Goal: Task Accomplishment & Management: Manage account settings

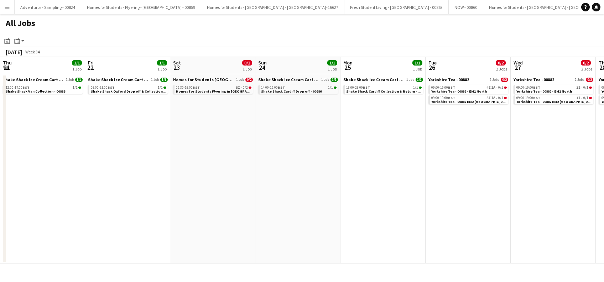
scroll to position [0, 289]
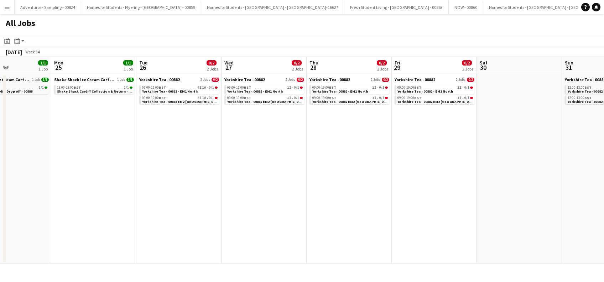
click at [6, 10] on button "Menu" at bounding box center [7, 7] width 14 height 14
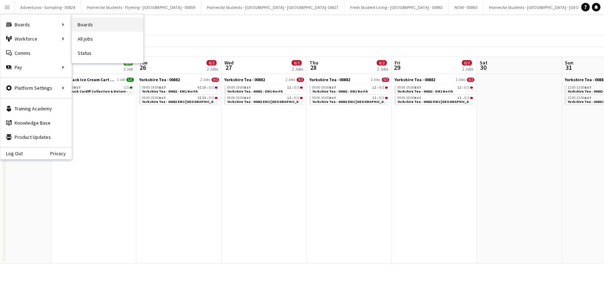
click at [94, 26] on link "Boards" at bounding box center [107, 24] width 71 height 14
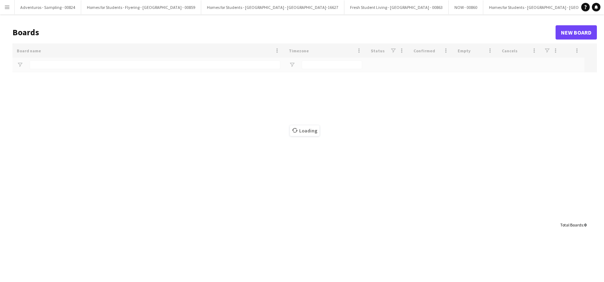
type input "******"
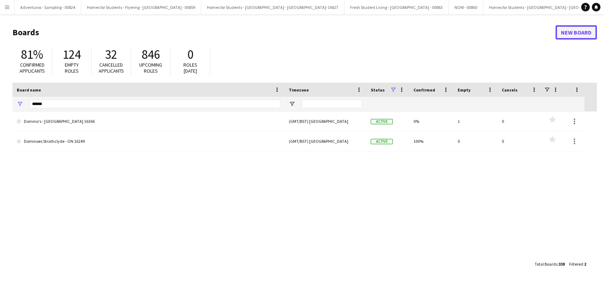
click at [572, 29] on link "New Board" at bounding box center [575, 32] width 41 height 14
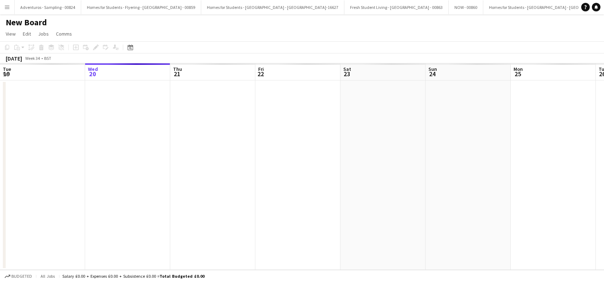
scroll to position [0, 2333]
click at [38, 25] on h1 "New Board" at bounding box center [26, 22] width 41 height 11
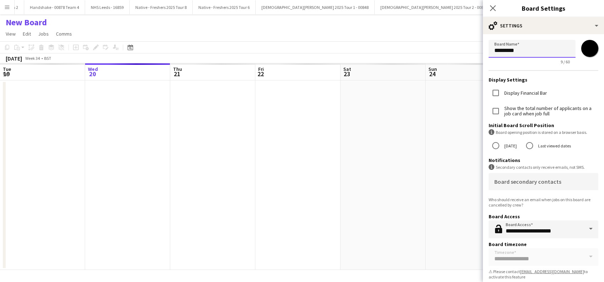
click at [538, 50] on input "*********" at bounding box center [531, 49] width 87 height 18
type input "*"
paste input "**********"
type input "**********"
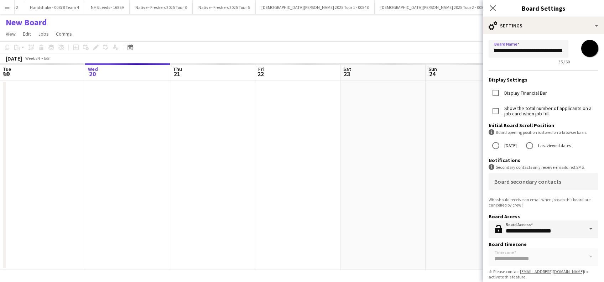
click at [240, 192] on app-date-cell at bounding box center [212, 174] width 85 height 189
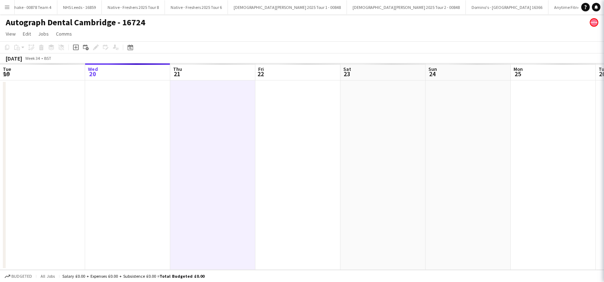
scroll to position [0, 2372]
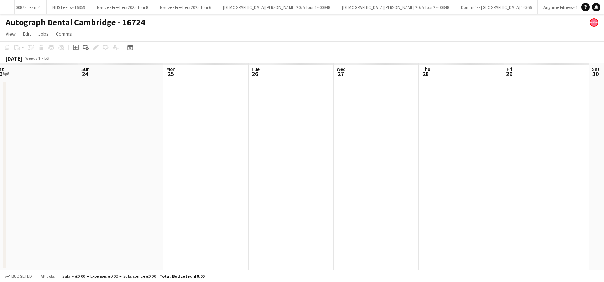
drag, startPoint x: 308, startPoint y: 158, endPoint x: 71, endPoint y: 158, distance: 236.7
click at [67, 158] on app-calendar-viewport "Wed 20 Thu 21 Fri 22 Sat 23 Sun 24 Mon 25 Tue 26 Wed 27 Thu 28 Fri 29 Sat 30 Su…" at bounding box center [302, 166] width 604 height 206
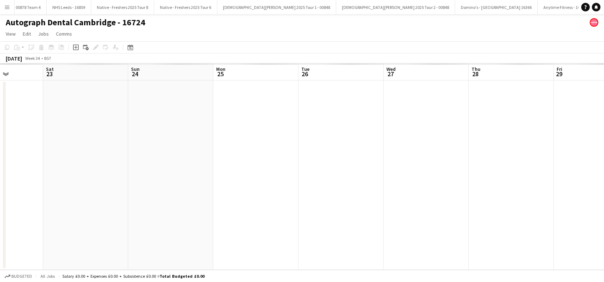
drag, startPoint x: 411, startPoint y: 173, endPoint x: 363, endPoint y: 177, distance: 47.9
click at [363, 177] on app-calendar-viewport "Wed 20 Thu 21 Fri 22 Sat 23 Sun 24 Mon 25 Tue 26 Wed 27 Thu 28 Fri 29 Sat 30 Su…" at bounding box center [302, 166] width 604 height 206
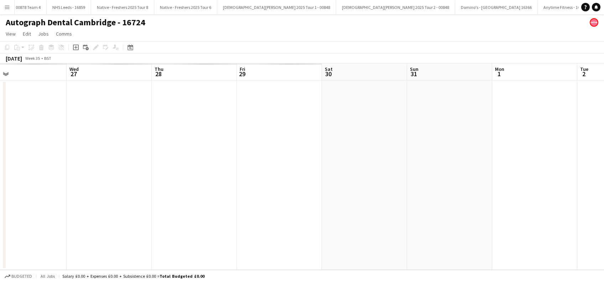
drag, startPoint x: 583, startPoint y: 212, endPoint x: 390, endPoint y: 208, distance: 193.0
click at [285, 209] on app-calendar-viewport "Fri 22 Sat 23 Sun 24 Mon 25 Tue 26 Wed 27 Thu 28 Fri 29 Sat 30 Sun 31 Mon 1 Tue…" at bounding box center [302, 166] width 604 height 206
drag, startPoint x: 454, startPoint y: 210, endPoint x: 271, endPoint y: 216, distance: 183.8
click at [271, 216] on app-calendar-viewport "Tue 26 Wed 27 Thu 28 Fri 29 Sat 30 Sun 31 Mon 1 Tue 2 Wed 3 Thu 4 Fri 5 Sat 6 S…" at bounding box center [302, 166] width 604 height 206
drag, startPoint x: 390, startPoint y: 218, endPoint x: 392, endPoint y: 213, distance: 5.6
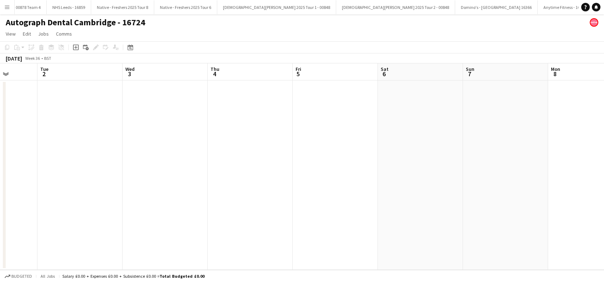
click at [382, 219] on app-calendar-viewport "Sat 30 Sun 31 Mon 1 Tue 2 Wed 3 Thu 4 Fri 5 Sat 6 Sun 7 Mon 8 Tue 9 Wed 10 Thu …" at bounding box center [302, 166] width 604 height 206
drag, startPoint x: 489, startPoint y: 200, endPoint x: 306, endPoint y: 194, distance: 183.4
click at [277, 201] on app-calendar-viewport "Sat 30 Sun 31 Mon 1 Tue 2 Wed 3 Thu 4 Fri 5 Sat 6 Sun 7 Mon 8 Tue 9 Wed 10 Thu …" at bounding box center [302, 166] width 604 height 206
drag, startPoint x: 429, startPoint y: 202, endPoint x: 334, endPoint y: 215, distance: 95.6
click at [319, 215] on app-calendar-viewport "Thu 4 Fri 5 Sat 6 Sun 7 Mon 8 Tue 9 Wed 10 Thu 11 Fri 12 Sat 13 Sun 14 Mon 15 T…" at bounding box center [302, 166] width 604 height 206
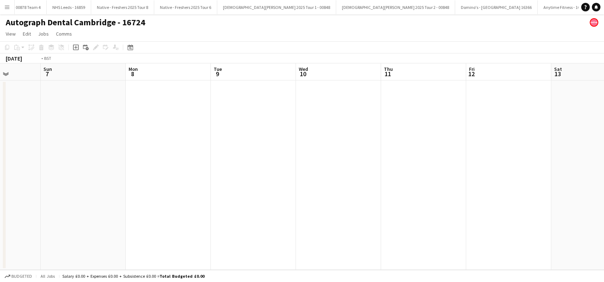
drag, startPoint x: 368, startPoint y: 213, endPoint x: 478, endPoint y: 214, distance: 109.6
click at [382, 214] on app-calendar-viewport "Thu 4 Fri 5 Sat 6 Sun 7 Mon 8 Tue 9 Wed 10 Thu 11 Fri 12 Sat 13 Sun 14 Mon 15 T…" at bounding box center [302, 166] width 604 height 206
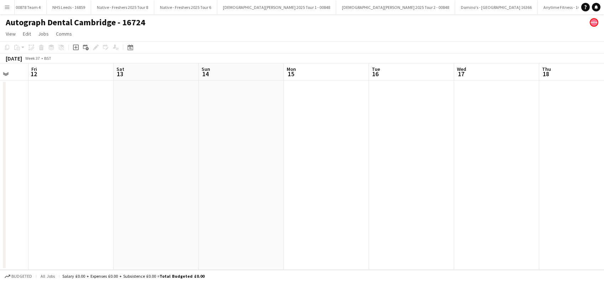
drag, startPoint x: 301, startPoint y: 217, endPoint x: 512, endPoint y: 188, distance: 213.4
click at [301, 217] on app-calendar-viewport "Tue 9 Wed 10 Thu 11 Fri 12 Sat 13 Sun 14 Mon 15 Tue 16 Wed 17 Thu 18 Fri 19 Sat…" at bounding box center [302, 166] width 604 height 206
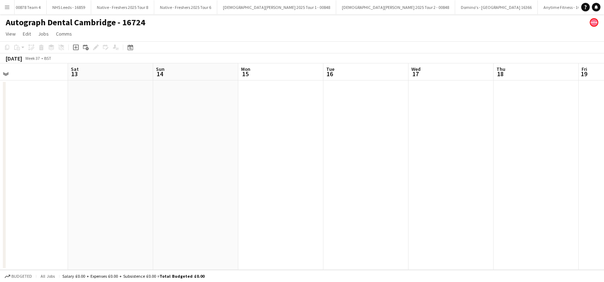
drag, startPoint x: 482, startPoint y: 195, endPoint x: 385, endPoint y: 193, distance: 96.8
click at [313, 198] on app-calendar-viewport "Tue 9 Wed 10 Thu 11 Fri 12 Sat 13 Sun 14 Mon 15 Tue 16 Wed 17 Thu 18 Fri 19 Sat…" at bounding box center [302, 166] width 604 height 206
drag, startPoint x: 545, startPoint y: 193, endPoint x: 487, endPoint y: 209, distance: 59.7
click at [293, 196] on app-calendar-viewport "Sun 14 Mon 15 Tue 16 Wed 17 Thu 18 Fri 19 Sat 20 Sun 21 Mon 22 Tue 23 Wed 24 Th…" at bounding box center [302, 166] width 604 height 206
drag, startPoint x: 294, startPoint y: 215, endPoint x: 336, endPoint y: 215, distance: 42.4
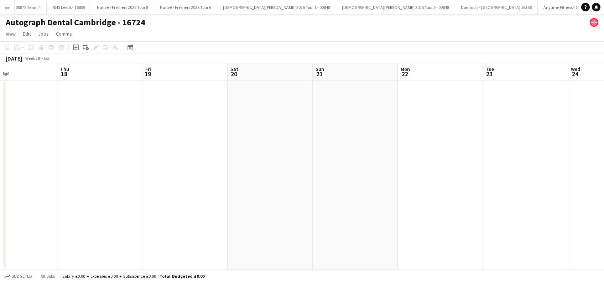
click at [296, 215] on app-calendar-viewport "Sun 14 Mon 15 Tue 16 Wed 17 Thu 18 Fri 19 Sat 20 Sun 21 Mon 22 Tue 23 Wed 24 Th…" at bounding box center [302, 166] width 604 height 206
drag, startPoint x: 364, startPoint y: 216, endPoint x: 382, endPoint y: 216, distance: 17.8
click at [299, 218] on app-calendar-viewport "Thu 18 Fri 19 Sat 20 Sun 21 Mon 22 Tue 23 Wed 24 Thu 25 Fri 26 Sat 27 Sun 28 Mo…" at bounding box center [302, 166] width 604 height 206
drag, startPoint x: 214, startPoint y: 214, endPoint x: 490, endPoint y: 216, distance: 275.5
click at [229, 216] on app-calendar-viewport "Tue 23 Wed 24 Thu 25 Fri 26 Sat 27 Sun 28 Mon 29 Tue 30 Wed 1 Thu 2 Fri 3 Sat 4…" at bounding box center [302, 166] width 604 height 206
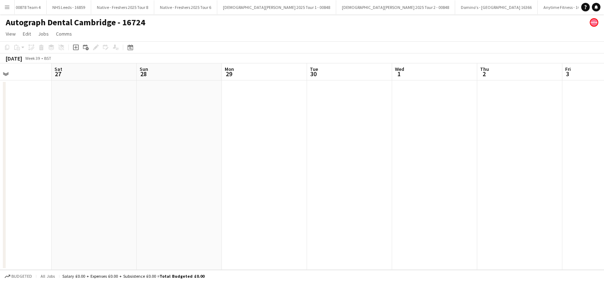
drag, startPoint x: 421, startPoint y: 219, endPoint x: 430, endPoint y: 210, distance: 13.1
click at [215, 220] on app-calendar-viewport "Tue 23 Wed 24 Thu 25 Fri 26 Sat 27 Sun 28 Mon 29 Tue 30 Wed 1 Thu 2 Fri 3 Sat 4…" at bounding box center [302, 166] width 604 height 206
drag, startPoint x: 474, startPoint y: 216, endPoint x: 340, endPoint y: 220, distance: 134.6
click at [340, 220] on app-calendar-viewport "Sat 27 Sun 28 Mon 29 Tue 30 Wed 1 Thu 2 Fri 3 Sat 4 Sun 5 Mon 6 Tue 7 Wed 8 Thu…" at bounding box center [302, 166] width 604 height 206
drag, startPoint x: 477, startPoint y: 210, endPoint x: 414, endPoint y: 219, distance: 64.4
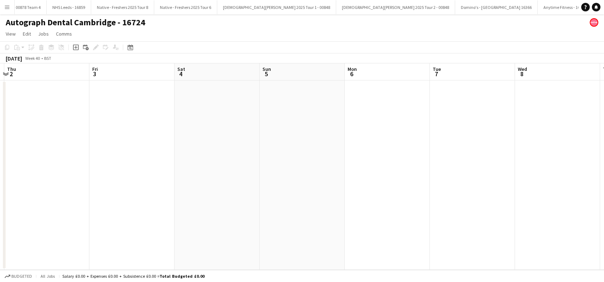
click at [322, 222] on app-calendar-viewport "Mon 29 Tue 30 Wed 1 Thu 2 Fri 3 Sat 4 Sun 5 Mon 6 Tue 7 Wed 8 Thu 9 Fri 10 Sat …" at bounding box center [302, 166] width 604 height 206
drag, startPoint x: 299, startPoint y: 221, endPoint x: 500, endPoint y: 212, distance: 200.6
click at [292, 221] on app-calendar-viewport "Wed 1 Thu 2 Fri 3 Sat 4 Sun 5 Mon 6 Tue 7 Wed 8 Thu 9 Fri 10 Sat 11 Sun 12 Mon …" at bounding box center [302, 166] width 604 height 206
click at [407, 219] on app-calendar-viewport "Fri 3 Sat 4 Sun 5 Mon 6 Tue 7 Wed 8 Thu 9 Fri 10 Sat 11 Sun 12 Mon 13 Tue 14 We…" at bounding box center [302, 166] width 604 height 206
click at [257, 139] on app-date-cell at bounding box center [263, 174] width 85 height 189
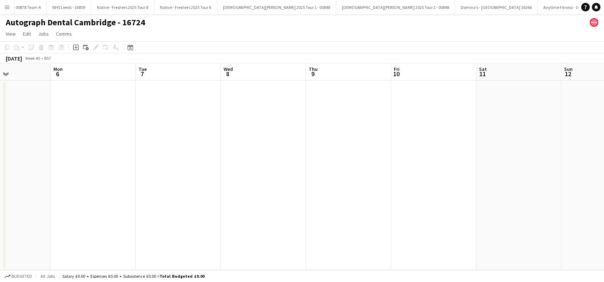
scroll to position [0, 204]
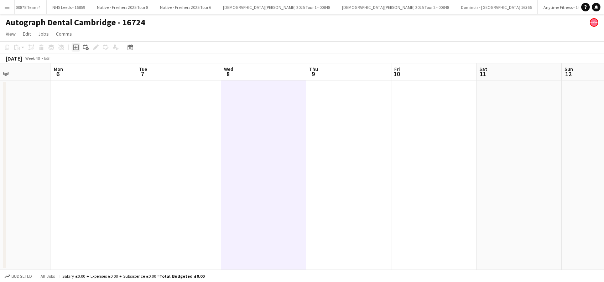
click at [74, 49] on icon "Add job" at bounding box center [76, 47] width 6 height 6
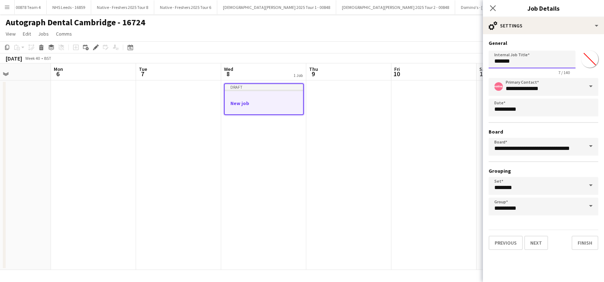
click at [521, 63] on input "*******" at bounding box center [531, 60] width 87 height 18
type input "*"
type input "**********"
click at [532, 241] on button "Next" at bounding box center [536, 243] width 24 height 14
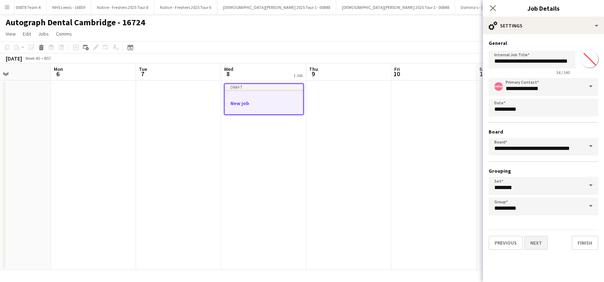
scroll to position [0, 0]
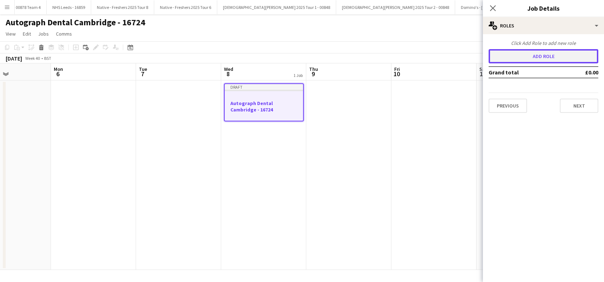
click at [540, 58] on button "Add role" at bounding box center [543, 56] width 110 height 14
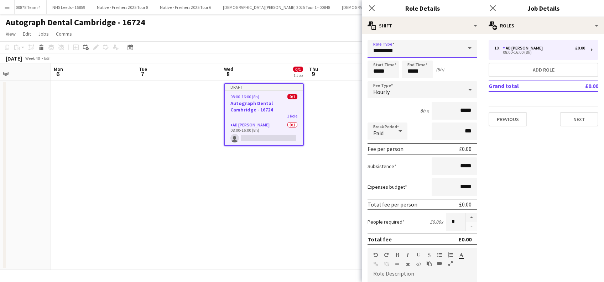
click at [400, 49] on input "*********" at bounding box center [422, 49] width 110 height 18
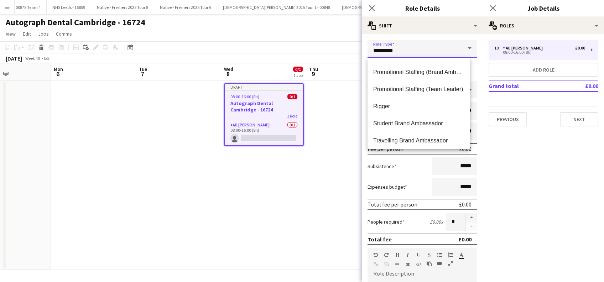
scroll to position [85, 0]
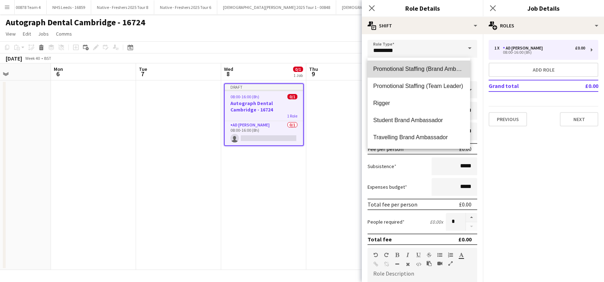
click at [420, 67] on span "Promotional Staffing (Brand Ambassadors)" at bounding box center [418, 68] width 91 height 7
type input "**********"
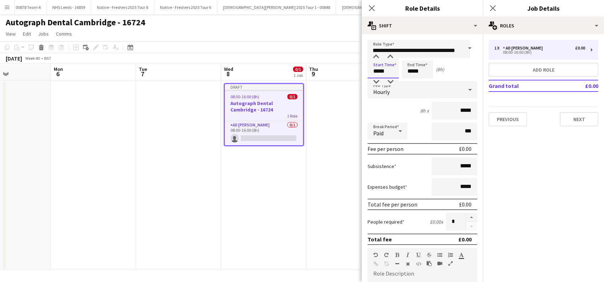
click at [375, 71] on input "*****" at bounding box center [382, 70] width 31 height 18
click at [380, 57] on div at bounding box center [376, 56] width 14 height 7
type input "*****"
click at [380, 57] on div at bounding box center [376, 56] width 14 height 7
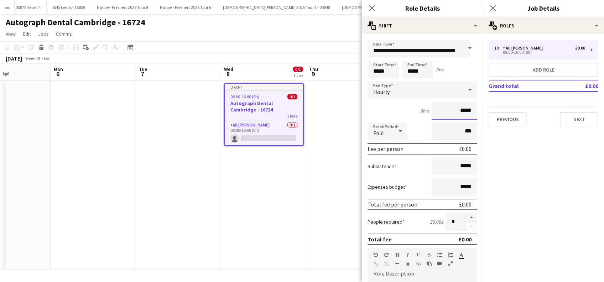
click at [453, 109] on input "*****" at bounding box center [454, 111] width 46 height 18
type input "******"
click at [453, 166] on input "*****" at bounding box center [454, 166] width 46 height 18
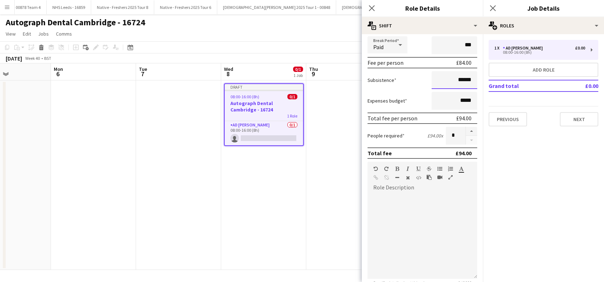
scroll to position [95, 0]
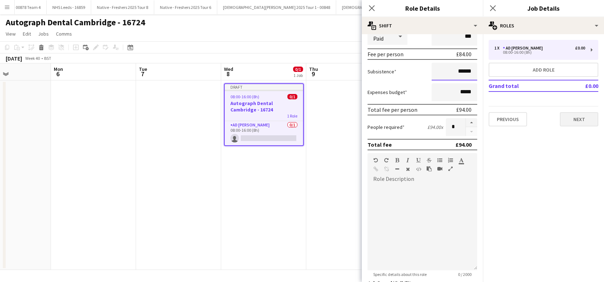
type input "******"
click at [576, 118] on button "Next" at bounding box center [579, 119] width 38 height 14
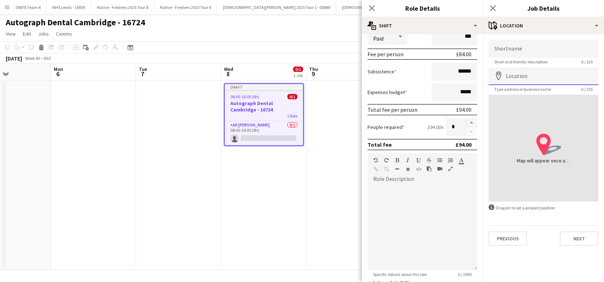
click at [530, 77] on input "Location" at bounding box center [543, 76] width 110 height 18
paste input "**********"
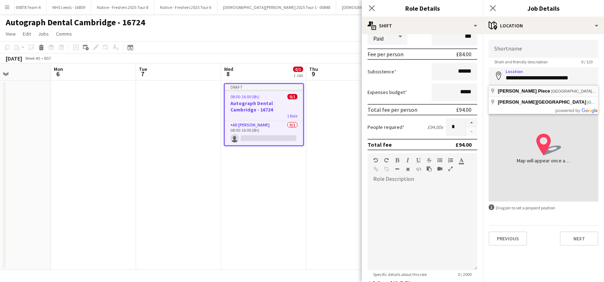
scroll to position [0, 0]
type input "**********"
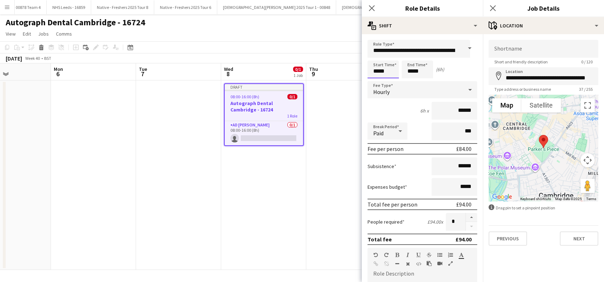
click at [377, 64] on input "*****" at bounding box center [382, 70] width 31 height 18
type input "*****"
click at [376, 83] on div at bounding box center [376, 81] width 14 height 7
click at [414, 69] on input "*****" at bounding box center [416, 70] width 31 height 18
type input "*****"
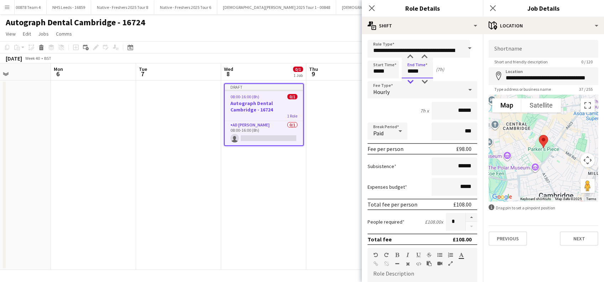
click at [410, 82] on div at bounding box center [410, 81] width 14 height 7
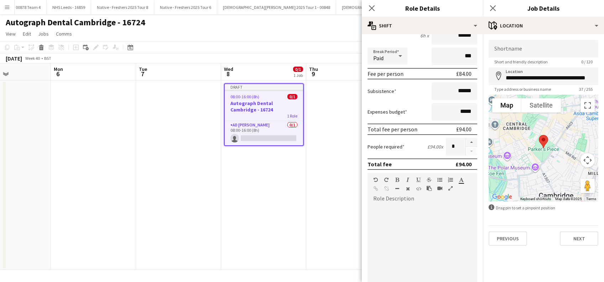
scroll to position [95, 0]
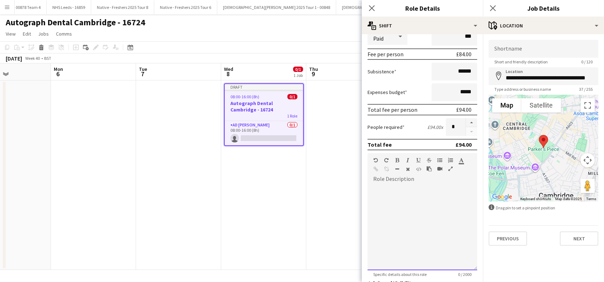
click at [384, 192] on div at bounding box center [422, 227] width 110 height 85
paste div
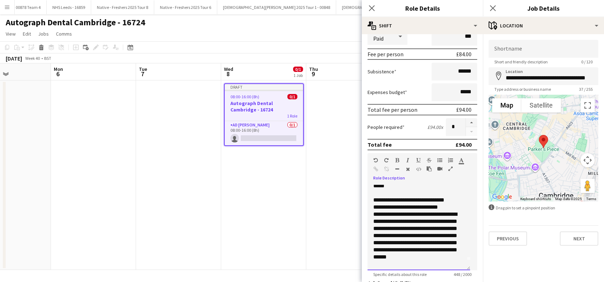
scroll to position [0, 0]
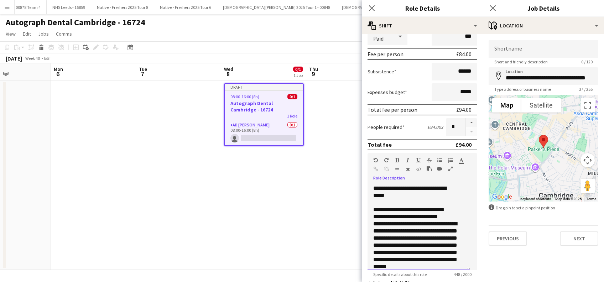
click at [374, 186] on div "**********" at bounding box center [415, 192] width 84 height 14
click at [396, 232] on div "**********" at bounding box center [415, 255] width 84 height 57
click at [454, 222] on div "**********" at bounding box center [415, 223] width 84 height 7
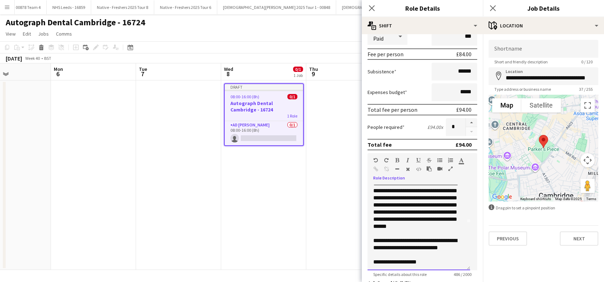
click at [408, 212] on div "**********" at bounding box center [415, 208] width 84 height 57
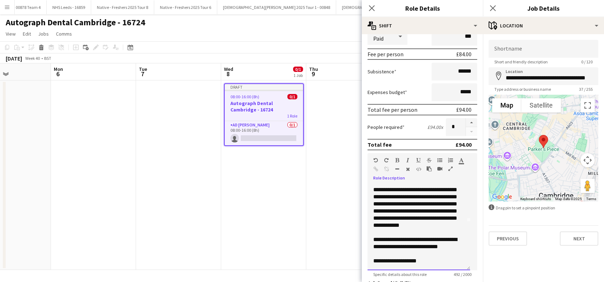
click at [376, 239] on div "**********" at bounding box center [415, 243] width 84 height 14
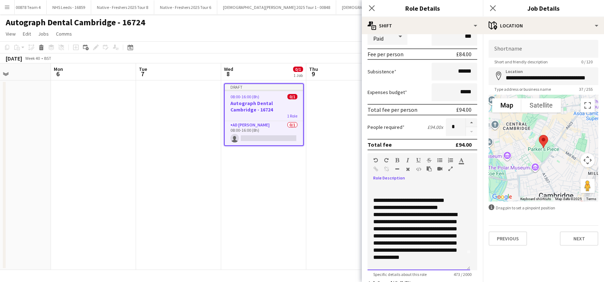
scroll to position [0, 0]
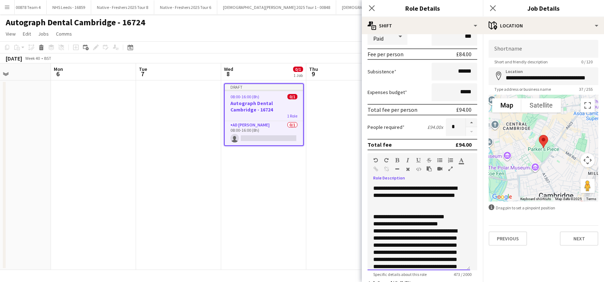
click at [376, 216] on div "**********" at bounding box center [415, 216] width 84 height 7
click at [419, 228] on div "**********" at bounding box center [415, 230] width 84 height 7
click at [383, 237] on div "**********" at bounding box center [415, 263] width 84 height 57
drag, startPoint x: 411, startPoint y: 239, endPoint x: 432, endPoint y: 228, distance: 24.4
click at [412, 239] on div "**********" at bounding box center [415, 263] width 84 height 57
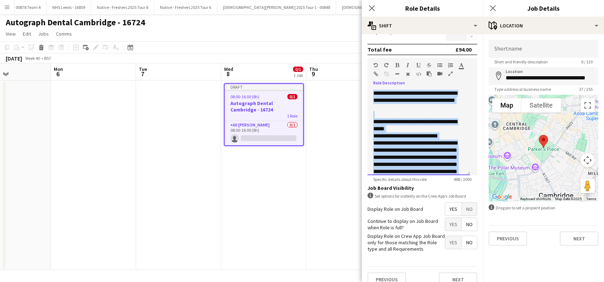
drag, startPoint x: 455, startPoint y: 166, endPoint x: 358, endPoint y: 83, distance: 128.0
click at [358, 83] on body "Menu Boards Boards Boards All jobs Status Workforce Workforce My Workforce Recr…" at bounding box center [302, 141] width 604 height 282
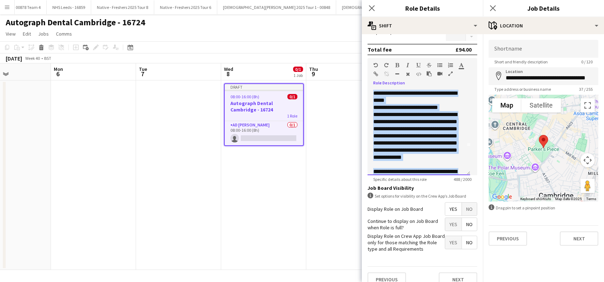
scroll to position [41, 0]
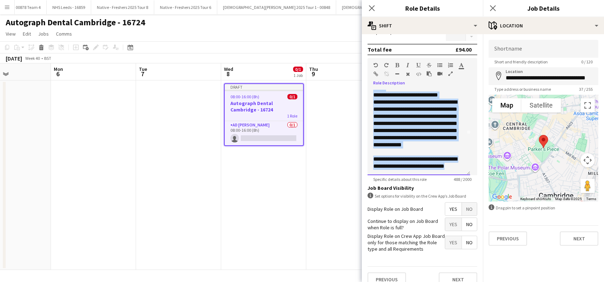
click at [453, 159] on div "**********" at bounding box center [415, 163] width 84 height 14
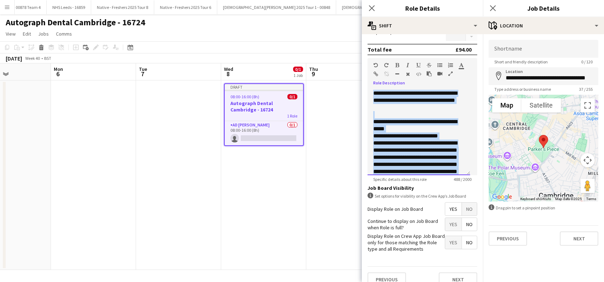
drag, startPoint x: 456, startPoint y: 167, endPoint x: 358, endPoint y: 72, distance: 136.7
click at [369, 88] on div "**********" at bounding box center [422, 130] width 110 height 90
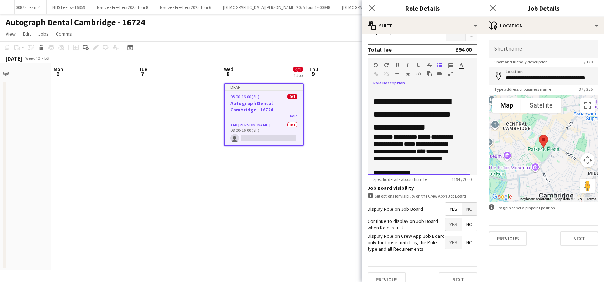
click at [445, 136] on p "**********" at bounding box center [415, 151] width 84 height 36
click at [389, 148] on p "**********" at bounding box center [415, 158] width 84 height 21
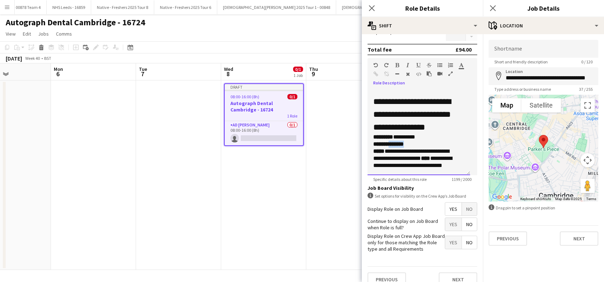
drag, startPoint x: 412, startPoint y: 145, endPoint x: 394, endPoint y: 133, distance: 21.8
click at [390, 141] on p "**********" at bounding box center [415, 144] width 84 height 7
click at [395, 63] on icon "button" at bounding box center [397, 65] width 4 height 5
click at [460, 164] on div "**********" at bounding box center [418, 132] width 103 height 85
click at [434, 137] on p "********* *********" at bounding box center [415, 136] width 84 height 7
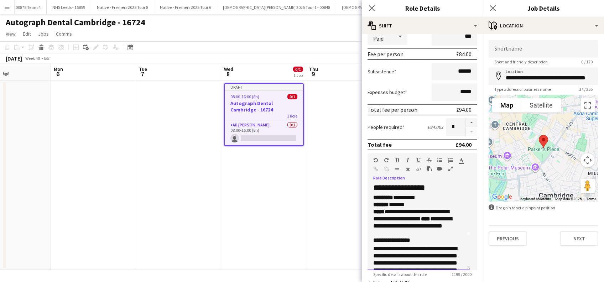
scroll to position [47, 0]
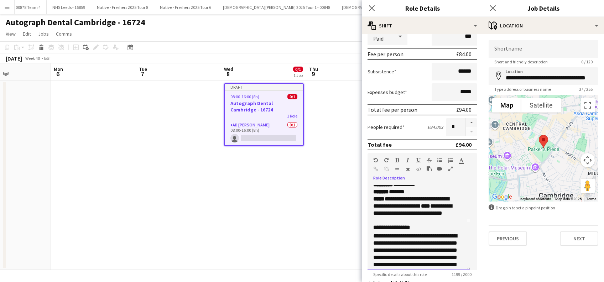
click at [426, 219] on p "**********" at bounding box center [415, 209] width 84 height 28
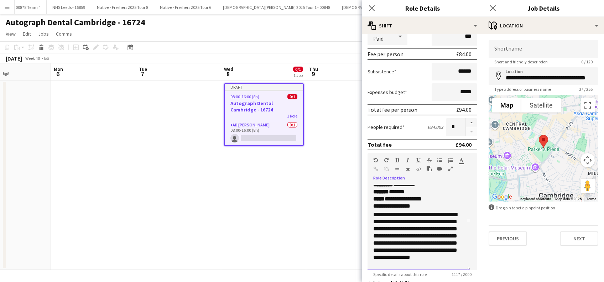
scroll to position [95, 0]
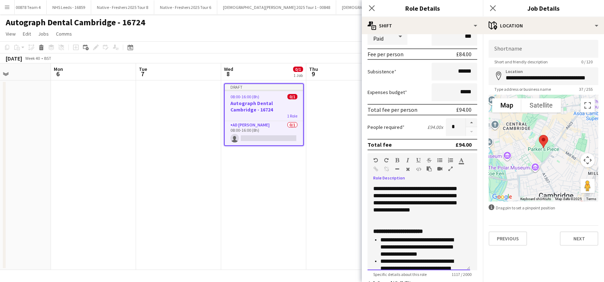
click at [399, 217] on p "**********" at bounding box center [415, 196] width 84 height 64
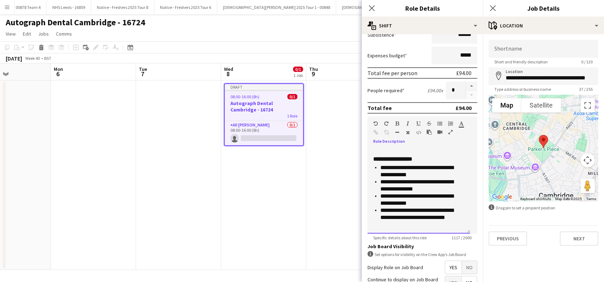
scroll to position [142, 0]
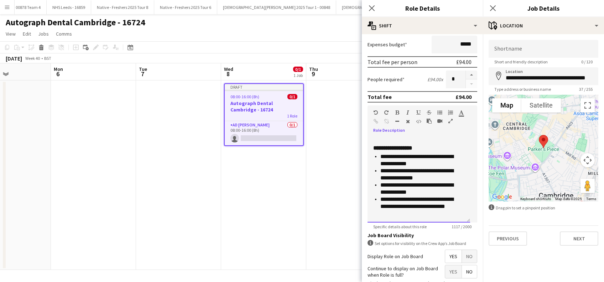
click at [404, 217] on div "**********" at bounding box center [418, 179] width 103 height 85
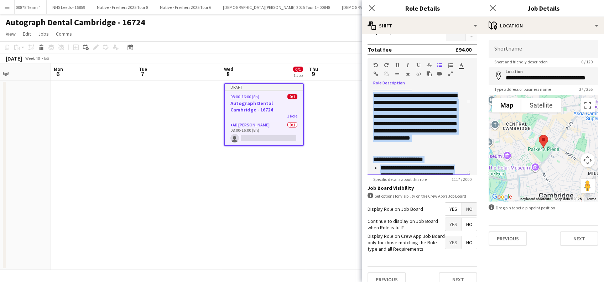
scroll to position [0, 0]
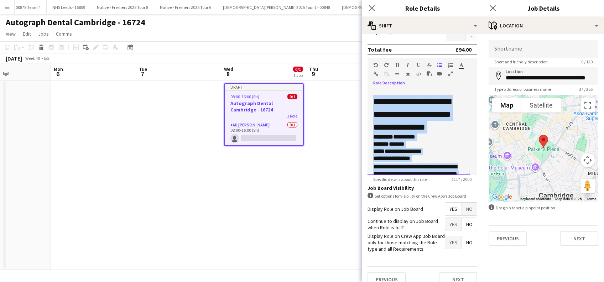
drag, startPoint x: 401, startPoint y: 168, endPoint x: 368, endPoint y: 87, distance: 87.6
click at [368, 87] on div "**********" at bounding box center [422, 130] width 110 height 90
copy div "**********"
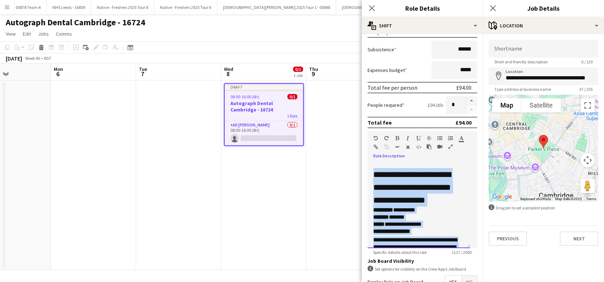
scroll to position [63, 0]
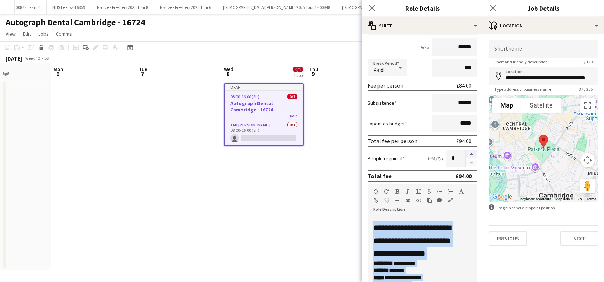
click at [468, 151] on button "button" at bounding box center [471, 153] width 11 height 9
type input "*"
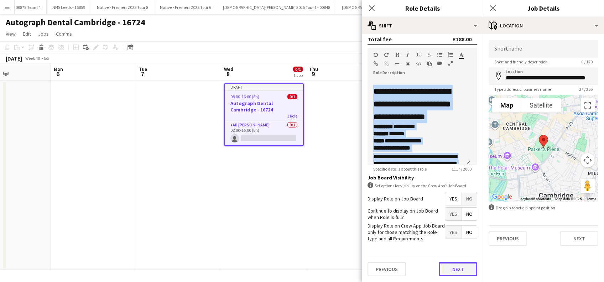
click at [453, 269] on button "Next" at bounding box center [458, 269] width 38 height 14
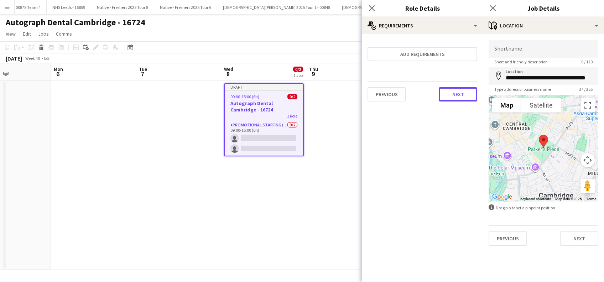
click at [456, 96] on button "Next" at bounding box center [458, 94] width 38 height 14
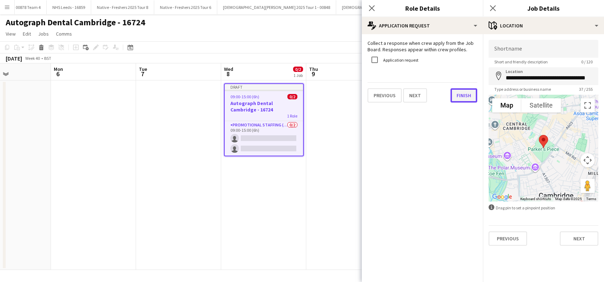
click at [456, 96] on button "Finish" at bounding box center [463, 95] width 27 height 14
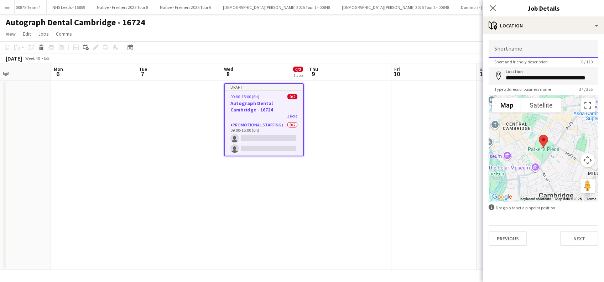
click at [529, 47] on input "Shortname" at bounding box center [543, 49] width 110 height 18
type input "**********"
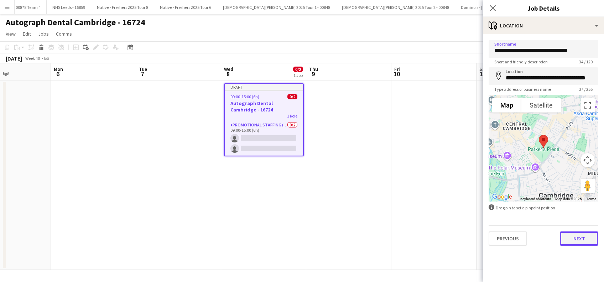
click at [574, 236] on button "Next" at bounding box center [579, 238] width 38 height 14
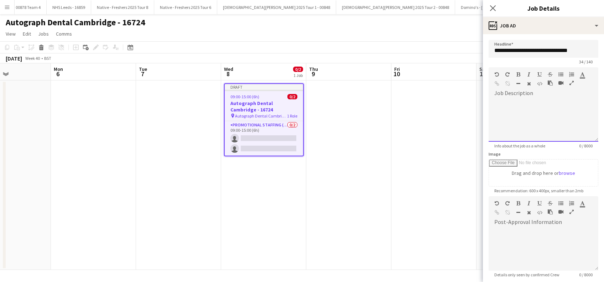
click at [506, 103] on div at bounding box center [543, 120] width 110 height 43
paste div
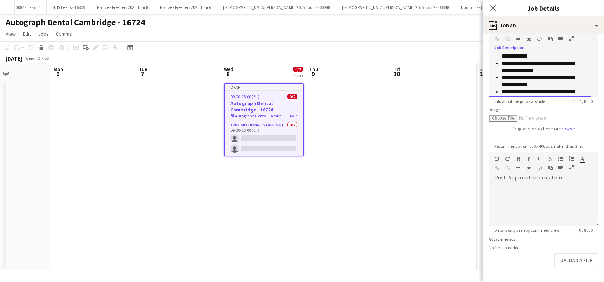
scroll to position [70, 0]
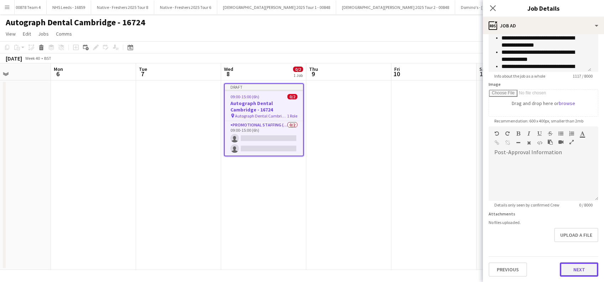
click at [564, 271] on button "Next" at bounding box center [579, 269] width 38 height 14
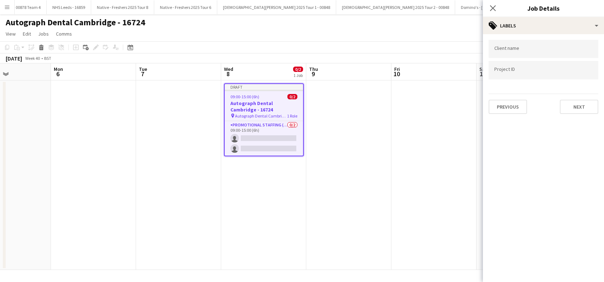
type input "*******"
click at [566, 104] on button "Next" at bounding box center [579, 107] width 38 height 14
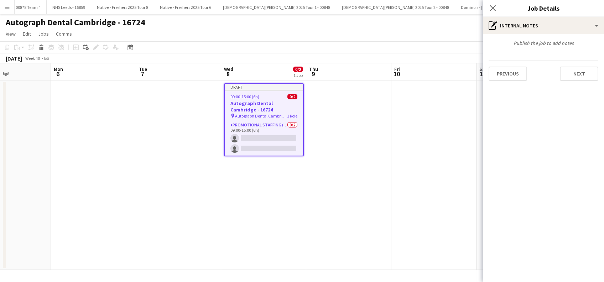
click at [580, 83] on div "Publish the job to add notes Previous Next" at bounding box center [543, 60] width 121 height 52
click at [582, 73] on button "Next" at bounding box center [579, 74] width 38 height 14
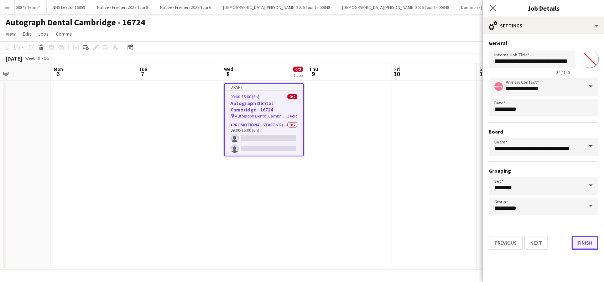
click at [582, 245] on button "Finish" at bounding box center [584, 243] width 27 height 14
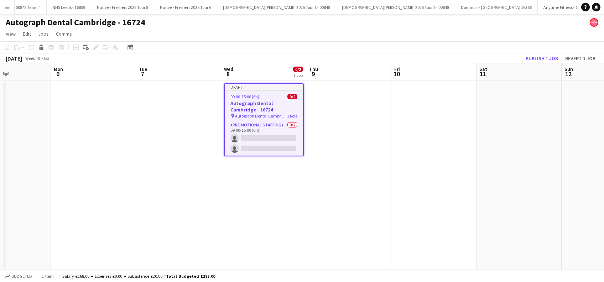
click at [235, 182] on app-date-cell "Draft 09:00-15:00 (6h) 0/2 Autograph Dental Cambridge - 16724 pin Autograph Den…" at bounding box center [263, 174] width 85 height 189
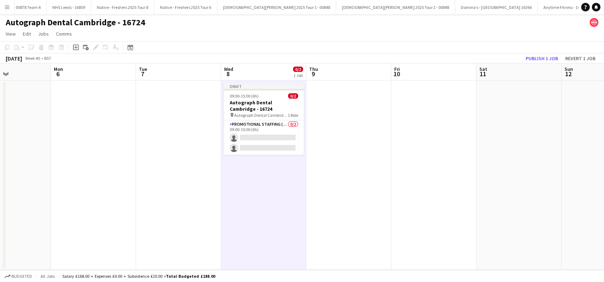
click at [326, 151] on app-date-cell at bounding box center [348, 174] width 85 height 189
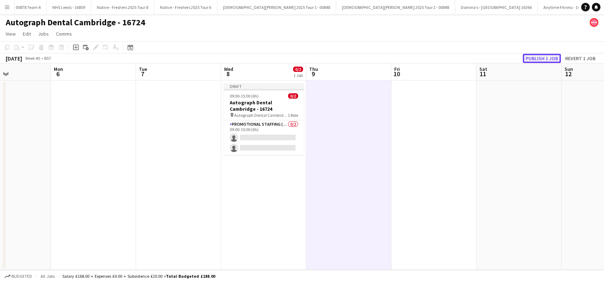
click at [546, 57] on button "Publish 1 job" at bounding box center [542, 58] width 38 height 9
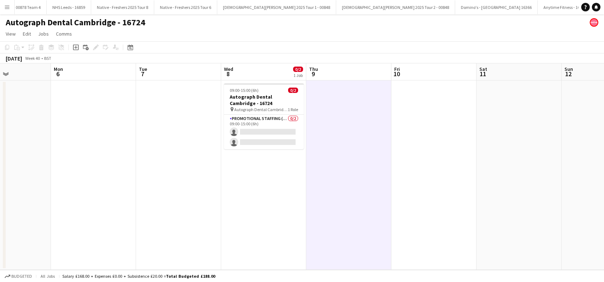
click at [274, 205] on app-date-cell "09:00-15:00 (6h) 0/2 Autograph Dental Cambridge - 16724 pin Autograph Dental Ca…" at bounding box center [263, 174] width 85 height 189
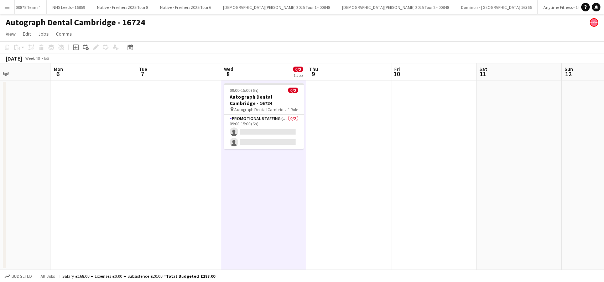
scroll to position [0, 205]
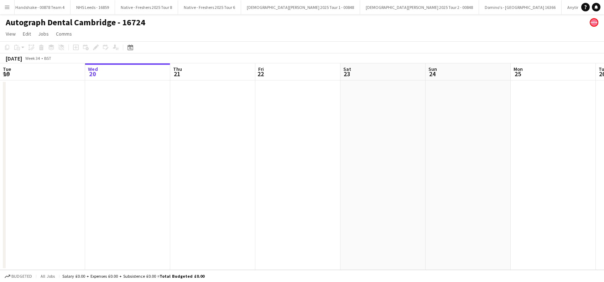
scroll to position [0, 2372]
click at [11, 6] on button "Menu" at bounding box center [7, 7] width 14 height 14
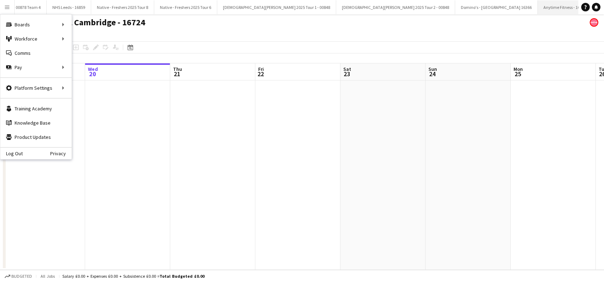
click at [537, 11] on button "Anytime Fitness - 16799 Close" at bounding box center [564, 7] width 54 height 14
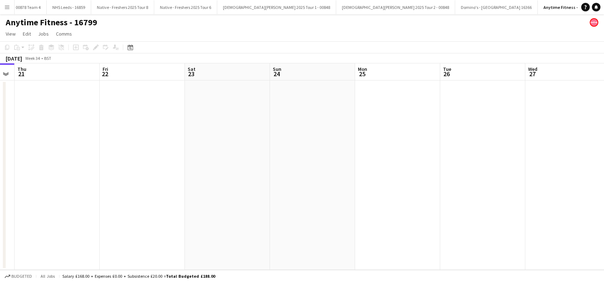
drag, startPoint x: 464, startPoint y: 191, endPoint x: 198, endPoint y: 215, distance: 267.7
click at [140, 229] on app-calendar-viewport "Sun 17 Mon 18 Tue 19 Wed 20 Thu 21 Fri 22 Sat 23 Sun 24 Mon 25 Tue 26 Wed 27 Th…" at bounding box center [302, 166] width 604 height 206
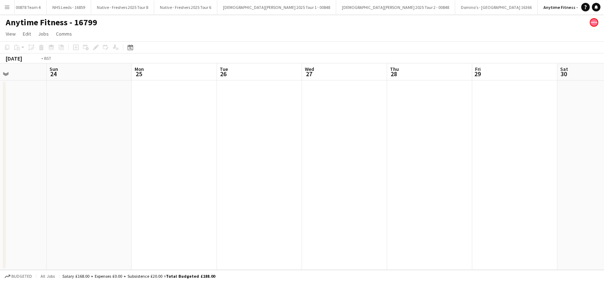
drag, startPoint x: 265, startPoint y: 239, endPoint x: 427, endPoint y: 225, distance: 162.9
click at [201, 245] on app-calendar-viewport "Thu 21 Fri 22 Sat 23 Sun 24 Mon 25 Tue 26 Wed 27 Thu 28 Fri 29 Sat 30 Sun 31 Mo…" at bounding box center [302, 166] width 604 height 206
drag, startPoint x: 173, startPoint y: 243, endPoint x: 482, endPoint y: 213, distance: 310.0
click at [176, 243] on app-calendar-viewport "Mon 25 Tue 26 Wed 27 Thu 28 Fri 29 Sat 30 Sun 31 Mon 1 Tue 2 Wed 3 Thu 4 Fri 5 …" at bounding box center [302, 166] width 604 height 206
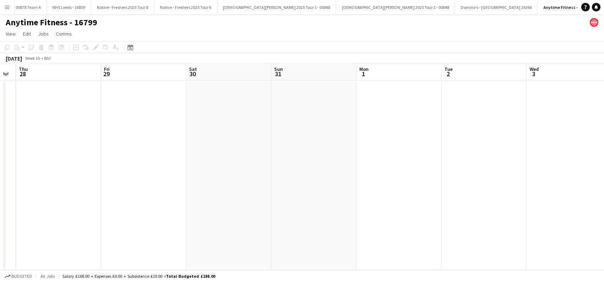
drag, startPoint x: 390, startPoint y: 217, endPoint x: 229, endPoint y: 225, distance: 161.4
click at [229, 225] on app-calendar-viewport "Mon 25 Tue 26 Wed 27 Thu 28 Fri 29 Sat 30 Sun 31 Mon 1 Tue 2 Wed 3 Thu 4 Fri 5 …" at bounding box center [302, 166] width 604 height 206
drag, startPoint x: 439, startPoint y: 223, endPoint x: 390, endPoint y: 216, distance: 49.2
click at [216, 227] on app-calendar-viewport "Fri 29 Sat 30 Sun 31 Mon 1 Tue 2 Wed 3 Thu 4 Fri 5 Sat 6 Sun 7 Mon 8 Tue 9 Wed …" at bounding box center [302, 166] width 604 height 206
drag, startPoint x: 494, startPoint y: 220, endPoint x: 603, endPoint y: 234, distance: 110.2
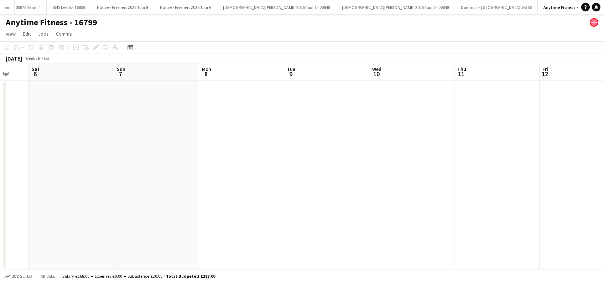
click at [305, 230] on app-calendar-viewport "Tue 2 Wed 3 Thu 4 Fri 5 Sat 6 Sun 7 Mon 8 Tue 9 Wed 10 Thu 11 Fri 12 Sat 13 Sun…" at bounding box center [302, 166] width 604 height 206
drag, startPoint x: 535, startPoint y: 242, endPoint x: 332, endPoint y: 240, distance: 202.9
click at [330, 242] on app-calendar-viewport "Fri 5 Sat 6 Sun 7 Mon 8 Tue 9 Wed 10 Thu 11 Fri 12 Sat 13 Sun 14 Mon 15 Tue 16 …" at bounding box center [302, 166] width 604 height 206
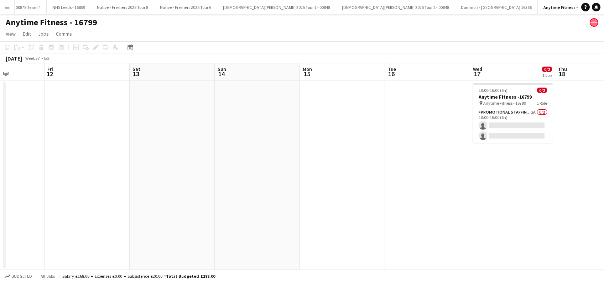
drag, startPoint x: 321, startPoint y: 235, endPoint x: 450, endPoint y: 194, distance: 135.1
click at [325, 225] on app-calendar-viewport "Tue 9 Wed 10 Thu 11 Fri 12 Sat 13 Sun 14 Mon 15 Tue 16 Wed 17 0/2 1 Job Thu 18 …" at bounding box center [302, 166] width 604 height 206
drag, startPoint x: 407, startPoint y: 223, endPoint x: 416, endPoint y: 216, distance: 10.9
click at [410, 219] on app-calendar-viewport "Tue 9 Wed 10 Thu 11 Fri 12 Sat 13 Sun 14 Mon 15 Tue 16 Wed 17 0/2 1 Job Thu 18 …" at bounding box center [302, 166] width 604 height 206
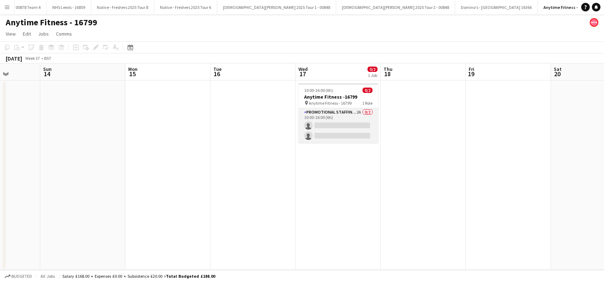
click at [314, 131] on app-card-role "Promotional Staffing (Brand Ambassadors) 2A 0/2 10:00-16:00 (6h) single-neutral…" at bounding box center [338, 125] width 80 height 35
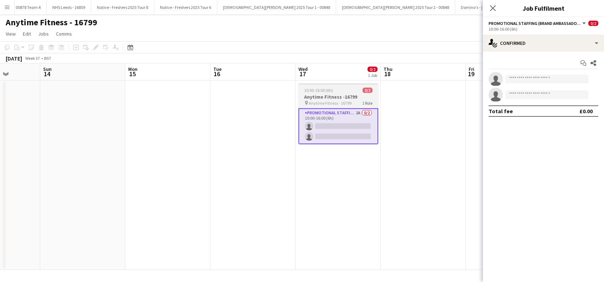
click at [321, 96] on h3 "Anytime Fitness -16799" at bounding box center [338, 97] width 80 height 6
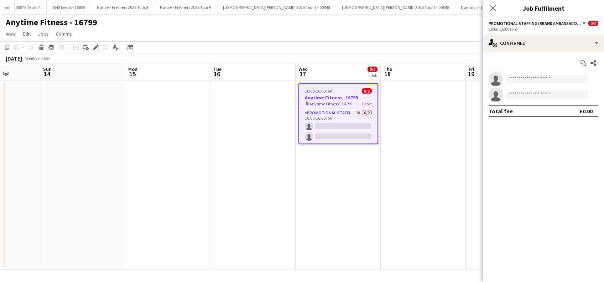
click at [95, 47] on icon at bounding box center [96, 48] width 4 height 4
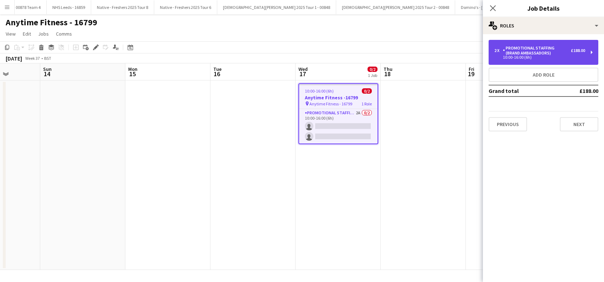
click at [554, 58] on div "10:00-16:00 (6h)" at bounding box center [539, 58] width 91 height 4
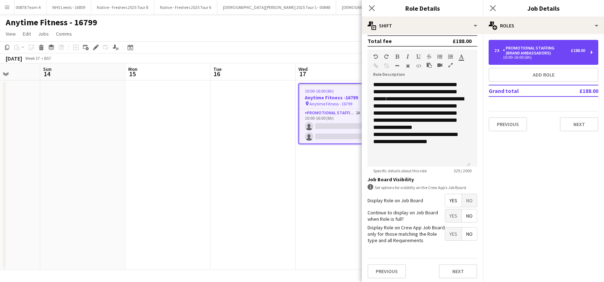
scroll to position [206, 0]
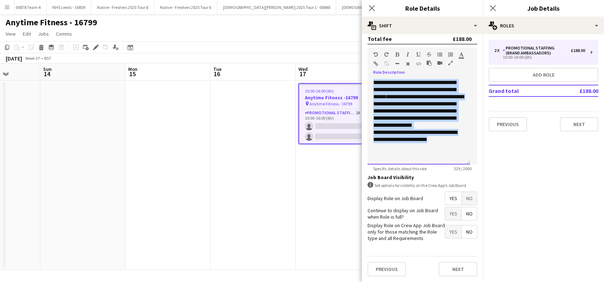
drag, startPoint x: 459, startPoint y: 141, endPoint x: 339, endPoint y: 52, distance: 149.3
click at [361, 63] on body "Menu Boards Boards Boards All jobs Status Workforce Workforce My Workforce Recr…" at bounding box center [302, 141] width 604 height 282
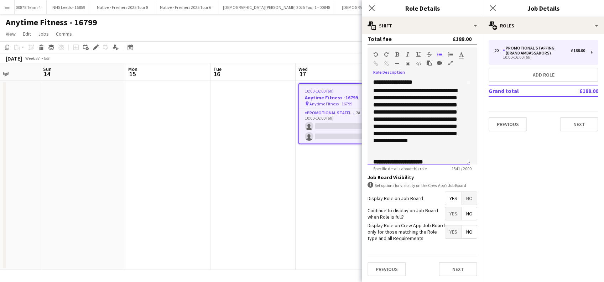
scroll to position [0, 0]
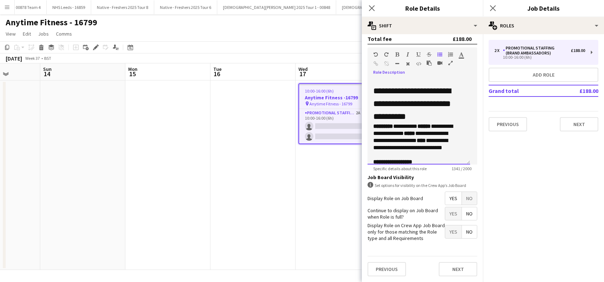
click at [424, 123] on p "**********" at bounding box center [415, 141] width 84 height 36
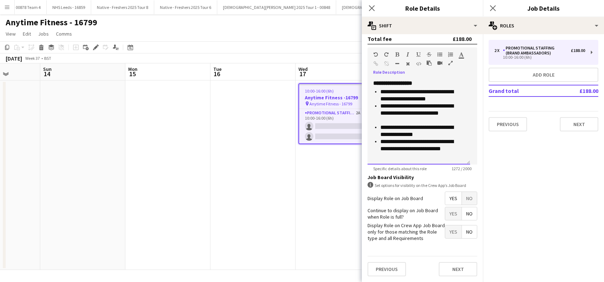
scroll to position [317, 0]
click at [412, 152] on p "**********" at bounding box center [418, 148] width 77 height 21
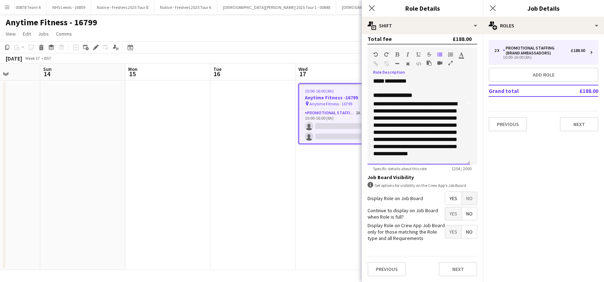
scroll to position [0, 0]
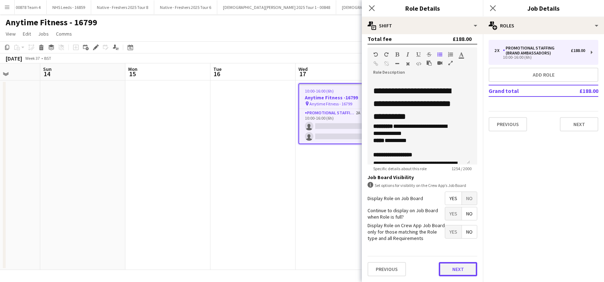
click at [445, 268] on button "Next" at bounding box center [458, 269] width 38 height 14
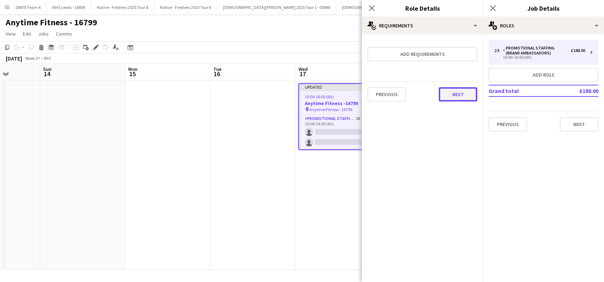
click at [457, 94] on button "Next" at bounding box center [458, 94] width 38 height 14
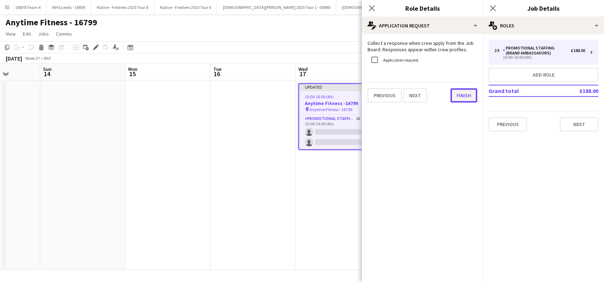
click at [457, 96] on button "Finish" at bounding box center [463, 95] width 27 height 14
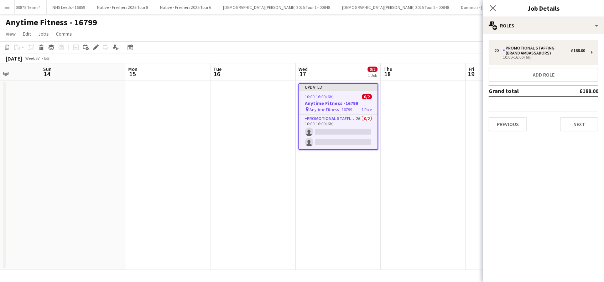
click at [428, 120] on app-date-cell at bounding box center [422, 174] width 85 height 189
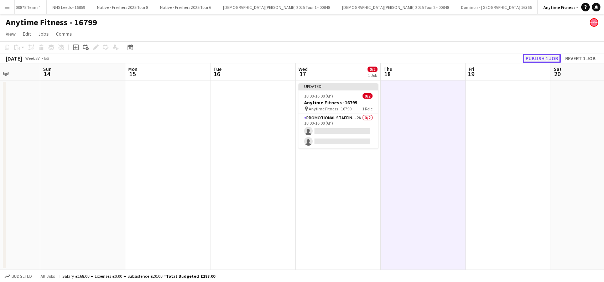
click at [532, 58] on button "Publish 1 job" at bounding box center [542, 58] width 38 height 9
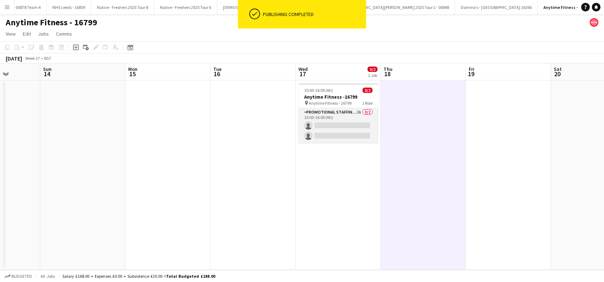
click at [327, 128] on app-card-role "Promotional Staffing (Brand Ambassadors) 2A 0/2 10:00-16:00 (6h) single-neutral…" at bounding box center [338, 125] width 80 height 35
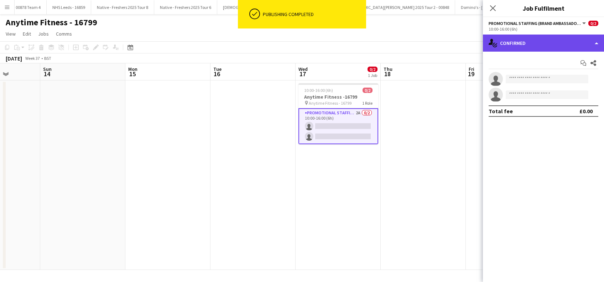
click at [542, 41] on div "single-neutral-actions-check-2 Confirmed" at bounding box center [543, 43] width 121 height 17
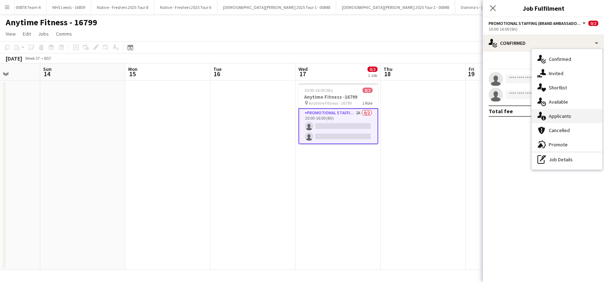
click at [556, 115] on div "single-neutral-actions-information Applicants" at bounding box center [566, 116] width 70 height 14
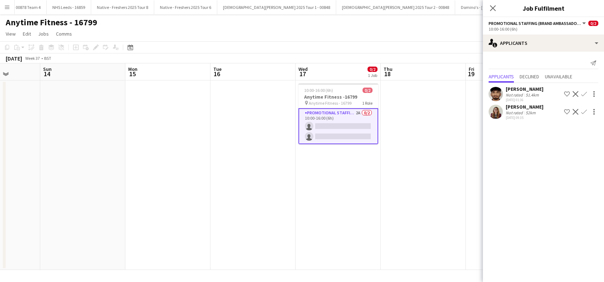
click at [533, 89] on div "[PERSON_NAME]" at bounding box center [524, 89] width 38 height 6
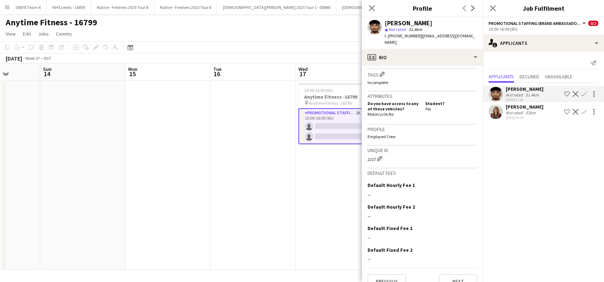
scroll to position [296, 0]
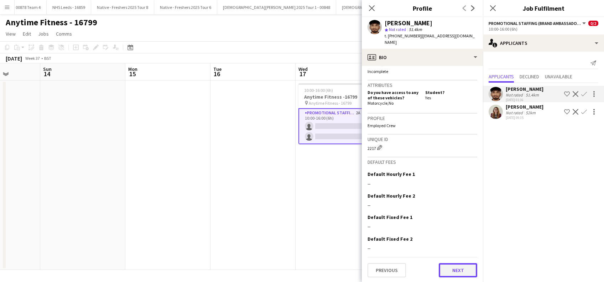
click at [445, 271] on button "Next" at bounding box center [458, 270] width 38 height 14
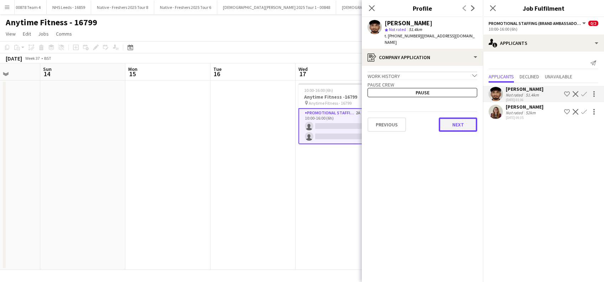
click at [451, 120] on button "Next" at bounding box center [458, 124] width 38 height 14
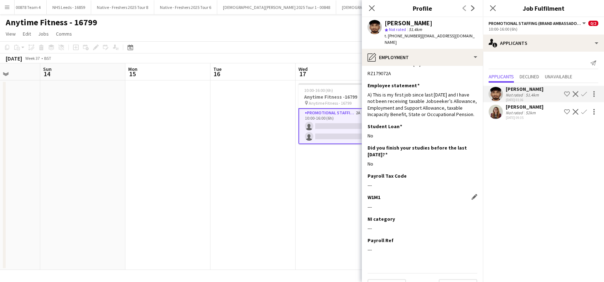
scroll to position [27, 0]
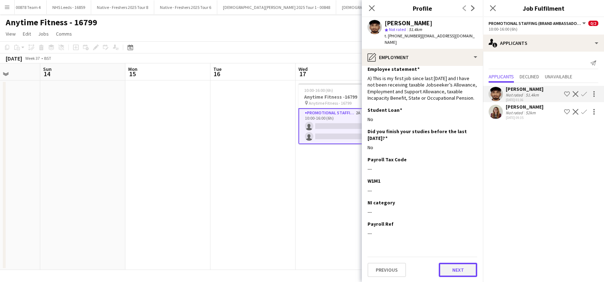
click at [458, 275] on button "Next" at bounding box center [458, 270] width 38 height 14
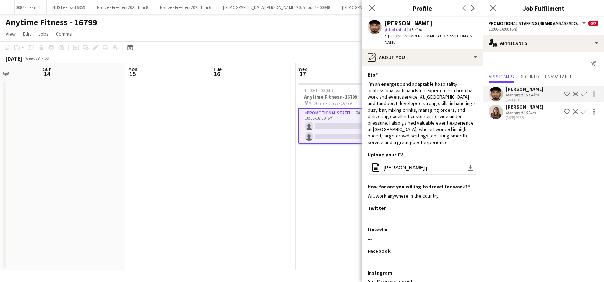
click at [513, 108] on div "[PERSON_NAME]" at bounding box center [524, 107] width 38 height 6
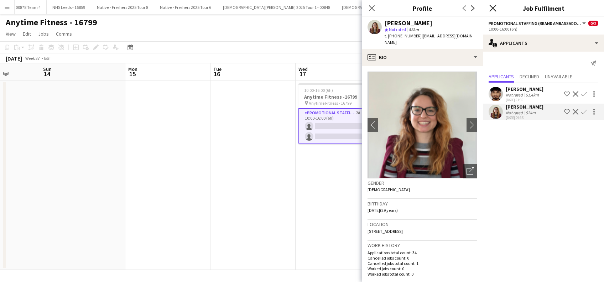
click at [493, 7] on icon "Close pop-in" at bounding box center [492, 8] width 7 height 7
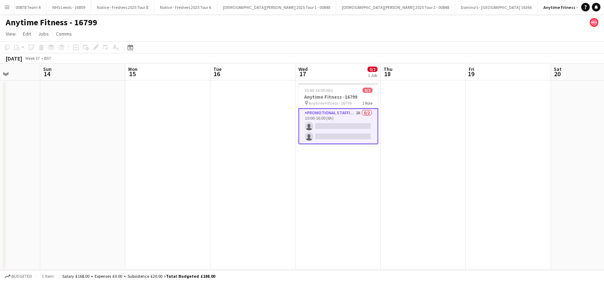
click at [339, 168] on app-date-cell "10:00-16:00 (6h) 0/2 Anytime Fitness -16799 pin Anytime Fitness - 16799 1 Role …" at bounding box center [337, 174] width 85 height 189
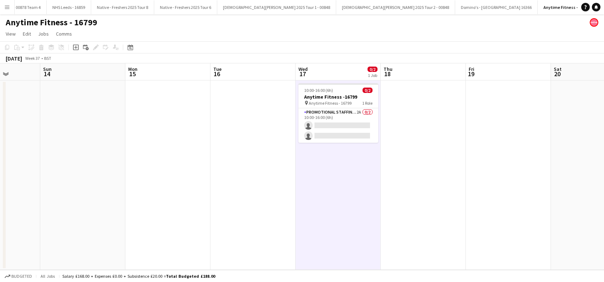
click at [395, 132] on app-date-cell at bounding box center [422, 174] width 85 height 189
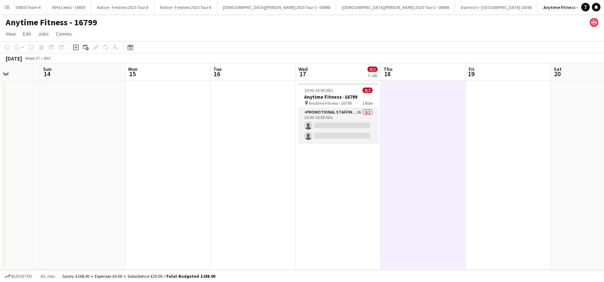
click at [327, 127] on app-card-role "Promotional Staffing (Brand Ambassadors) 2A 0/2 10:00-16:00 (6h) single-neutral…" at bounding box center [338, 125] width 80 height 35
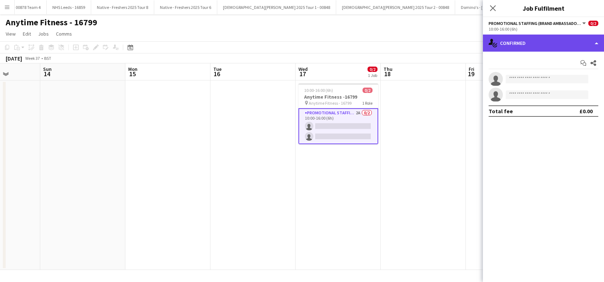
click at [549, 46] on div "single-neutral-actions-check-2 Confirmed" at bounding box center [543, 43] width 121 height 17
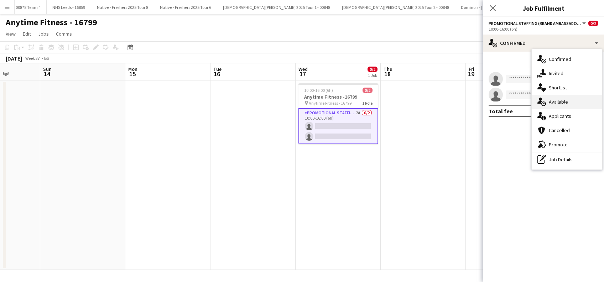
click at [561, 100] on div "single-neutral-actions-upload Available" at bounding box center [566, 102] width 70 height 14
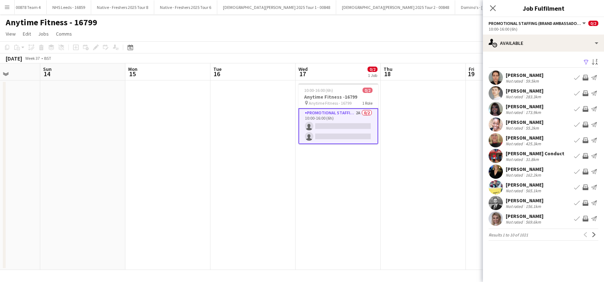
click at [585, 62] on app-icon "Filter" at bounding box center [586, 62] width 6 height 7
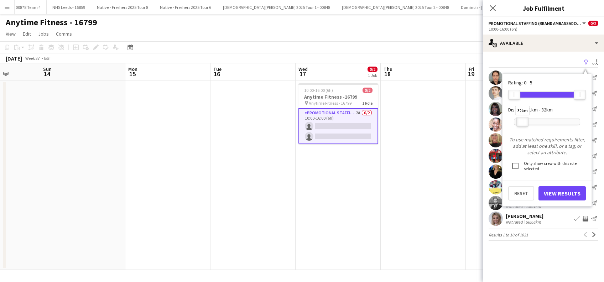
drag, startPoint x: 578, startPoint y: 121, endPoint x: 521, endPoint y: 125, distance: 57.5
click at [521, 125] on div "32km" at bounding box center [522, 122] width 12 height 10
click at [556, 195] on button "View Results" at bounding box center [561, 193] width 47 height 14
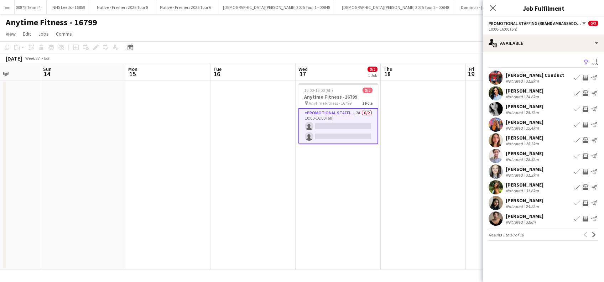
click at [535, 184] on div "[PERSON_NAME]" at bounding box center [524, 185] width 38 height 6
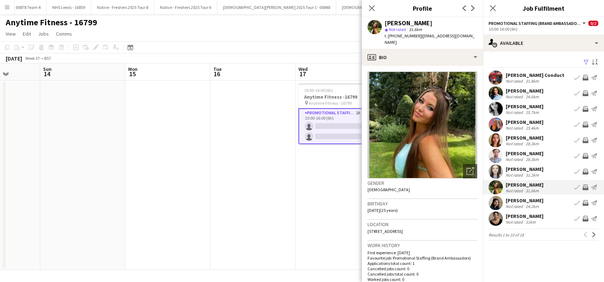
click at [535, 200] on div "[PERSON_NAME]" at bounding box center [524, 200] width 38 height 6
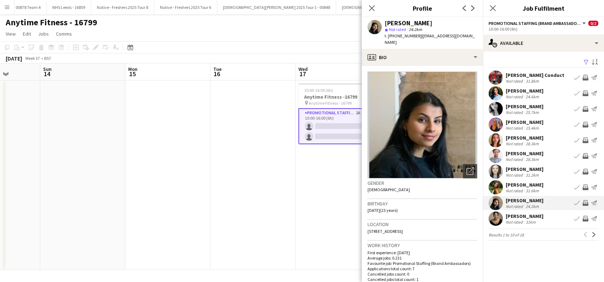
click at [534, 217] on div "[PERSON_NAME]" at bounding box center [524, 216] width 38 height 6
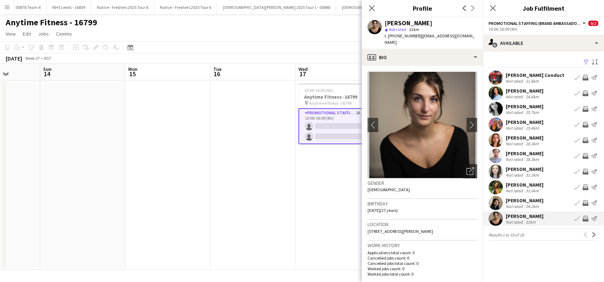
click at [525, 156] on div "[PERSON_NAME]" at bounding box center [524, 153] width 38 height 6
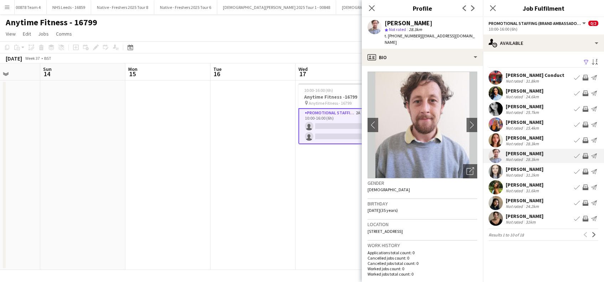
click at [527, 170] on div "[PERSON_NAME]" at bounding box center [524, 169] width 38 height 6
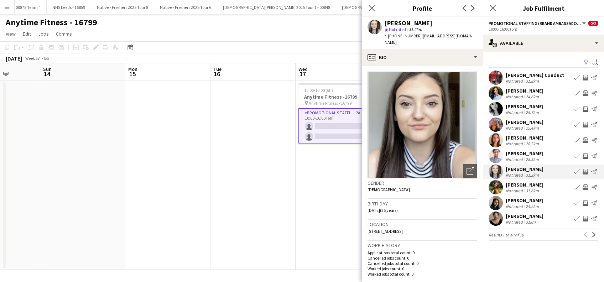
click at [530, 135] on div "[PERSON_NAME]" at bounding box center [524, 138] width 38 height 6
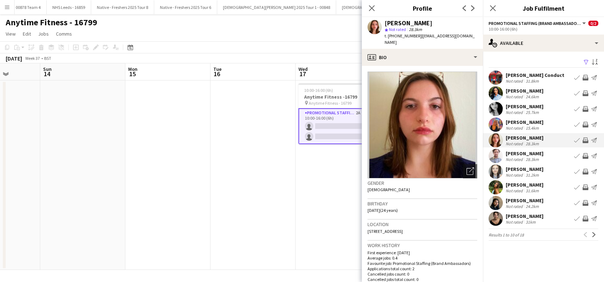
click at [533, 124] on div "[PERSON_NAME]" at bounding box center [524, 122] width 38 height 6
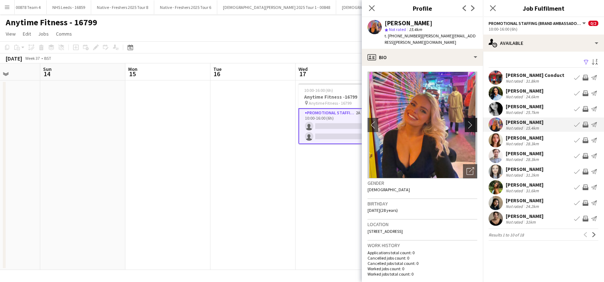
click at [466, 121] on app-icon "chevron-right" at bounding box center [471, 124] width 11 height 7
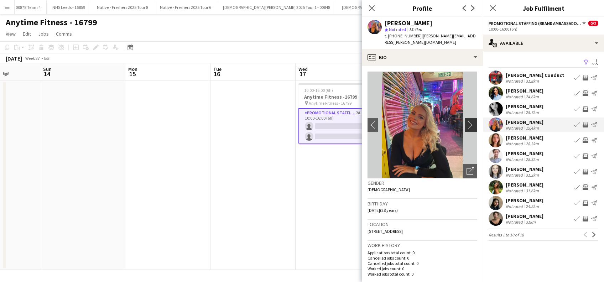
click at [466, 121] on app-icon "chevron-right" at bounding box center [471, 124] width 11 height 7
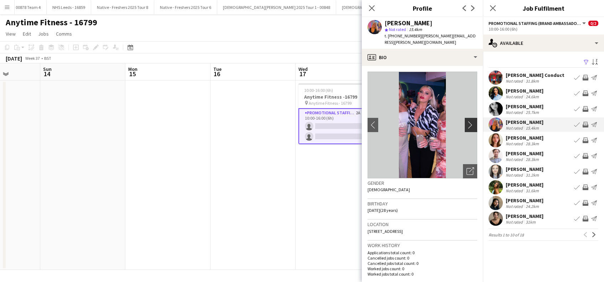
click at [466, 121] on app-icon "chevron-right" at bounding box center [471, 124] width 11 height 7
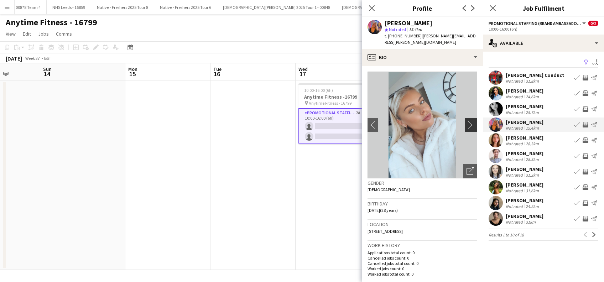
click at [466, 121] on app-icon "chevron-right" at bounding box center [471, 124] width 11 height 7
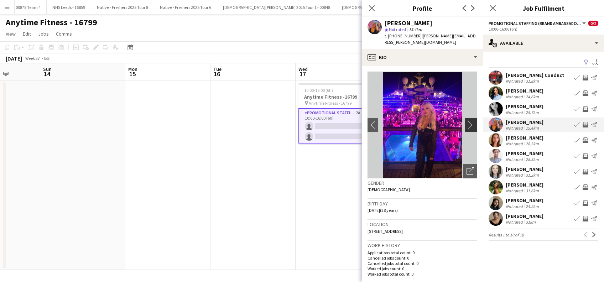
click at [466, 121] on app-icon "chevron-right" at bounding box center [471, 124] width 11 height 7
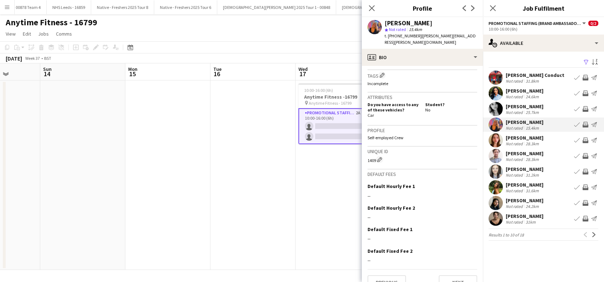
scroll to position [275, 0]
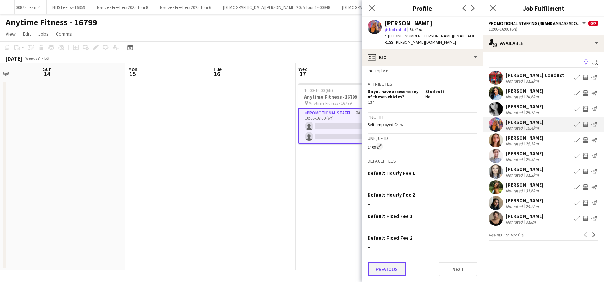
click at [377, 273] on button "Previous" at bounding box center [386, 269] width 38 height 14
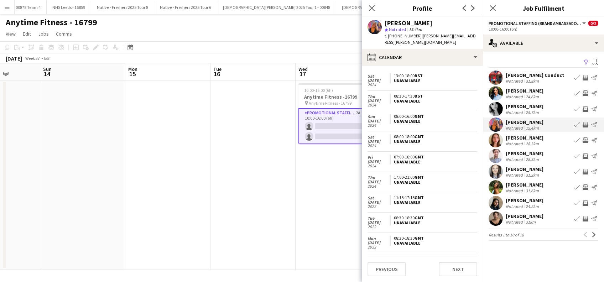
scroll to position [0, 0]
click at [385, 267] on button "Previous" at bounding box center [386, 269] width 38 height 14
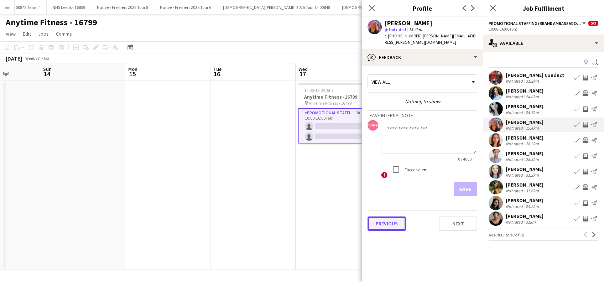
click at [394, 216] on button "Previous" at bounding box center [386, 223] width 38 height 14
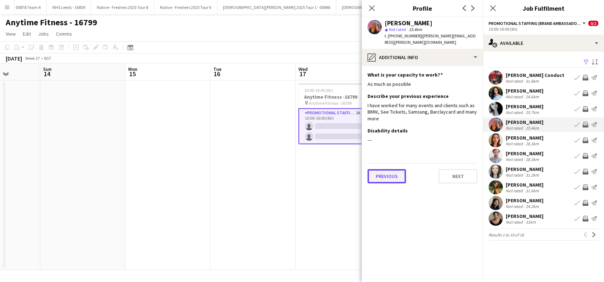
click at [382, 170] on button "Previous" at bounding box center [386, 176] width 38 height 14
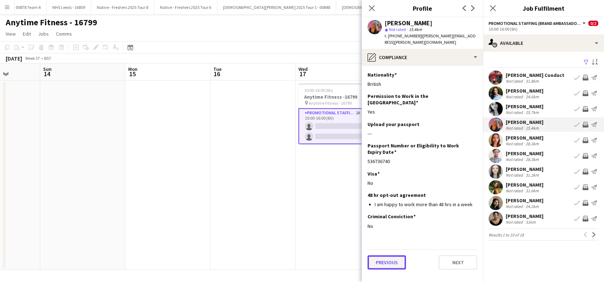
click at [382, 255] on button "Previous" at bounding box center [386, 262] width 38 height 14
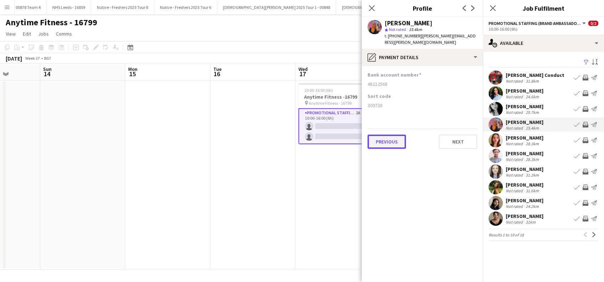
click at [394, 141] on button "Previous" at bounding box center [386, 142] width 38 height 14
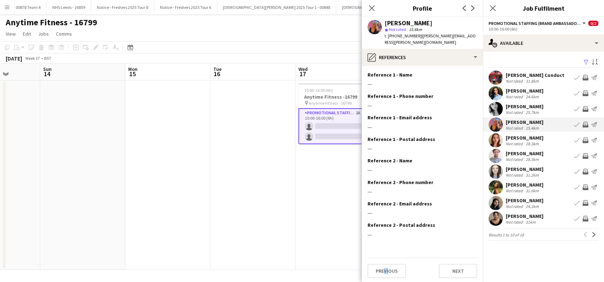
drag, startPoint x: 386, startPoint y: 239, endPoint x: 382, endPoint y: 252, distance: 13.6
click at [382, 252] on app-section-data-types "Reference 1 - Name Edit this field --- Reference 1 - Phone number Edit this fie…" at bounding box center [422, 174] width 121 height 216
drag, startPoint x: 382, startPoint y: 252, endPoint x: 382, endPoint y: 267, distance: 15.3
click at [382, 267] on button "Previous" at bounding box center [386, 271] width 38 height 14
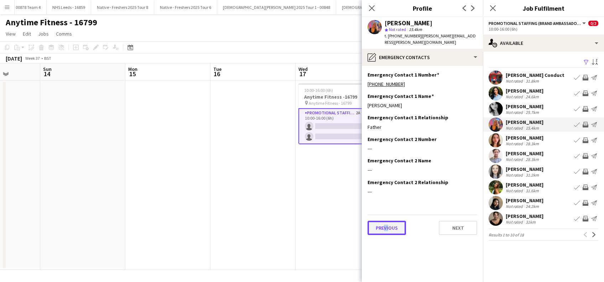
click at [390, 222] on button "Previous" at bounding box center [386, 228] width 38 height 14
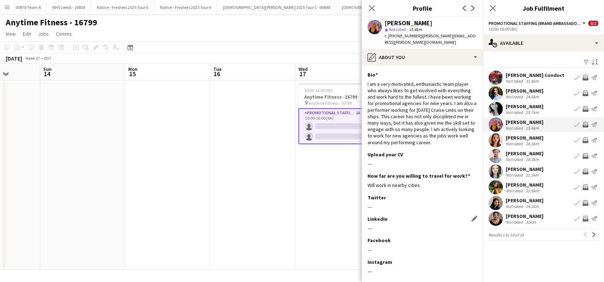
scroll to position [31, 0]
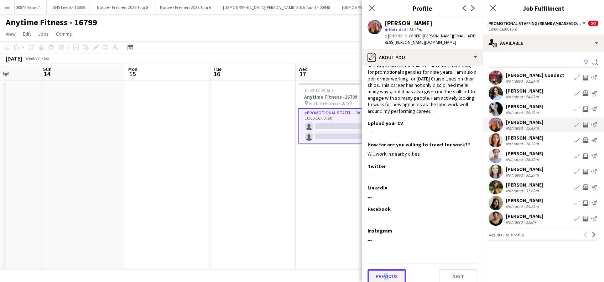
click at [382, 271] on button "Previous" at bounding box center [386, 276] width 38 height 14
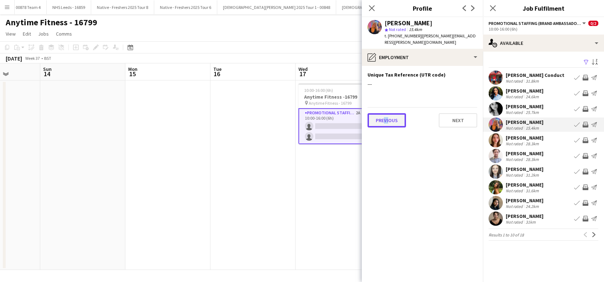
click at [390, 113] on button "Previous" at bounding box center [386, 120] width 38 height 14
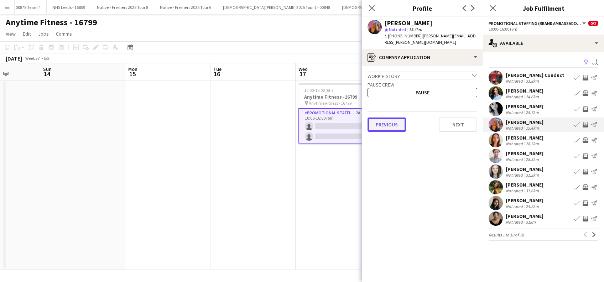
click at [387, 120] on button "Previous" at bounding box center [386, 124] width 38 height 14
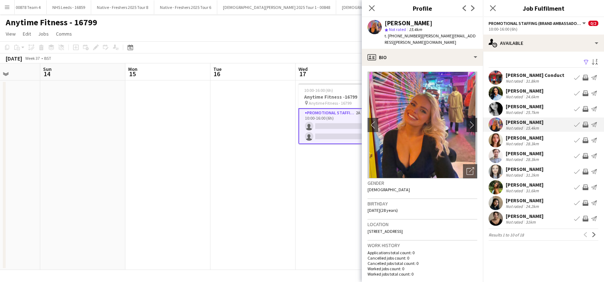
click at [528, 107] on div "[PERSON_NAME]" at bounding box center [524, 106] width 38 height 6
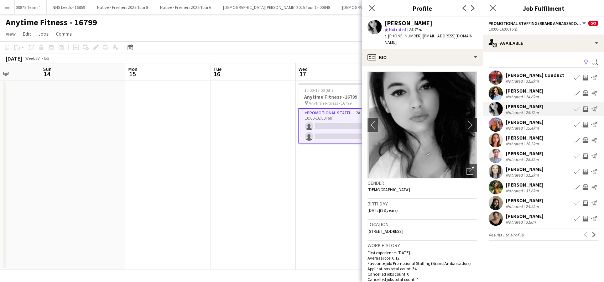
click at [466, 121] on app-icon "chevron-right" at bounding box center [471, 124] width 11 height 7
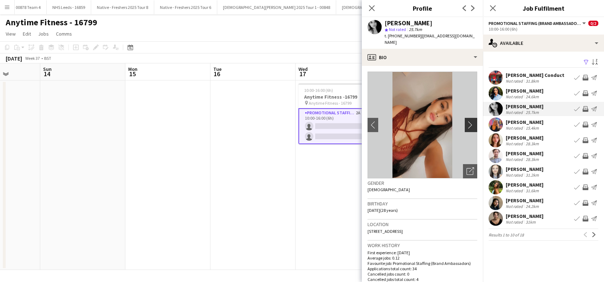
click at [466, 121] on app-icon "chevron-right" at bounding box center [471, 124] width 11 height 7
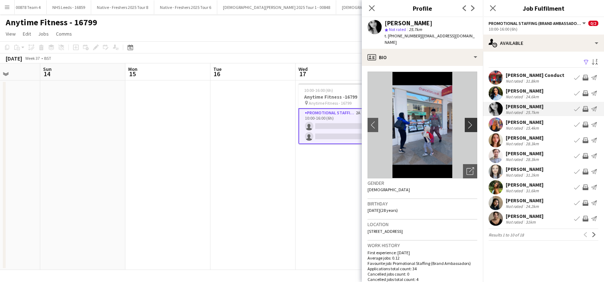
click at [466, 121] on app-icon "chevron-right" at bounding box center [471, 124] width 11 height 7
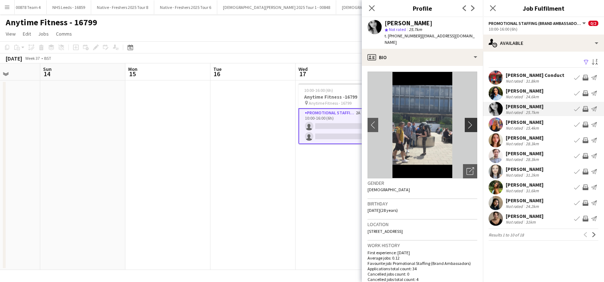
click at [466, 121] on app-icon "chevron-right" at bounding box center [471, 124] width 11 height 7
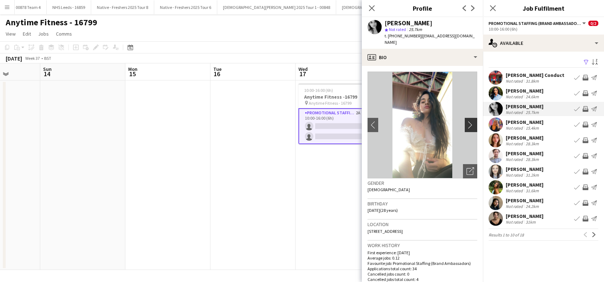
click at [466, 121] on app-icon "chevron-right" at bounding box center [471, 124] width 11 height 7
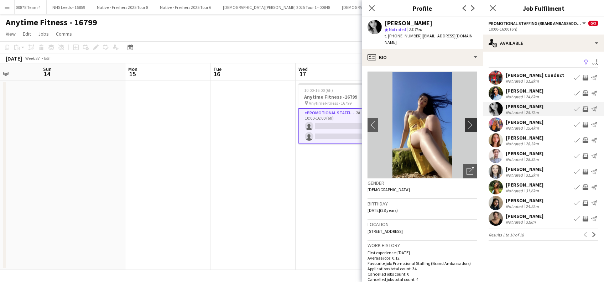
click at [466, 121] on app-icon "chevron-right" at bounding box center [471, 124] width 11 height 7
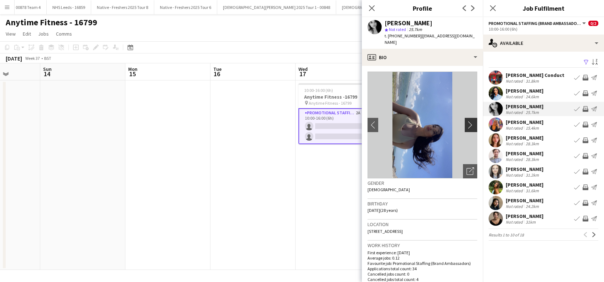
click at [466, 121] on app-icon "chevron-right" at bounding box center [471, 124] width 11 height 7
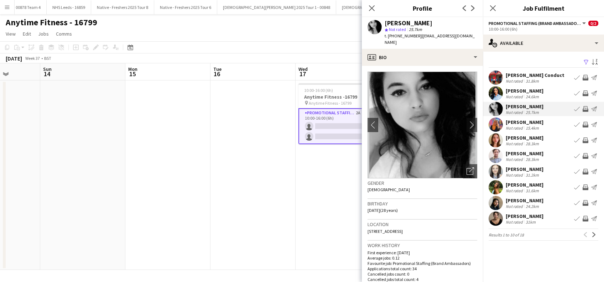
click at [522, 92] on div "[PERSON_NAME]" at bounding box center [524, 91] width 38 height 6
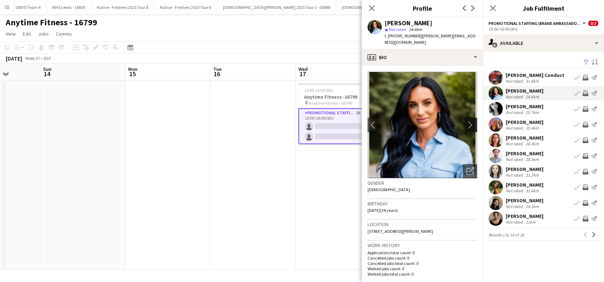
click at [466, 121] on app-icon "chevron-right" at bounding box center [471, 124] width 11 height 7
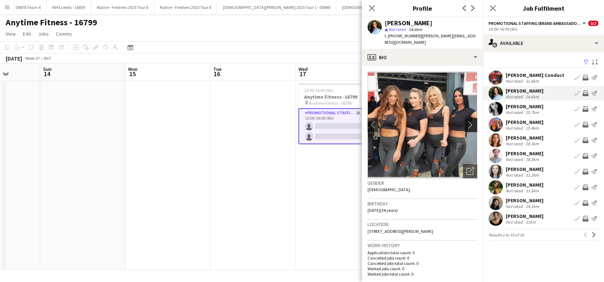
click at [466, 121] on app-icon "chevron-right" at bounding box center [471, 124] width 11 height 7
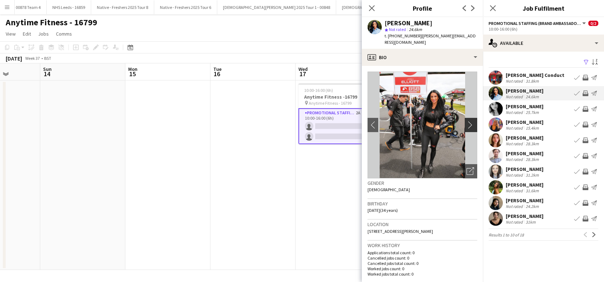
click at [466, 121] on app-icon "chevron-right" at bounding box center [471, 124] width 11 height 7
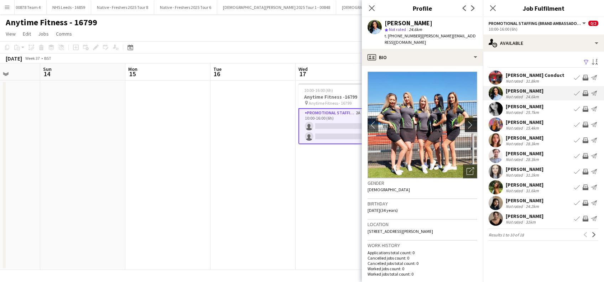
click at [466, 121] on app-icon "chevron-right" at bounding box center [471, 124] width 11 height 7
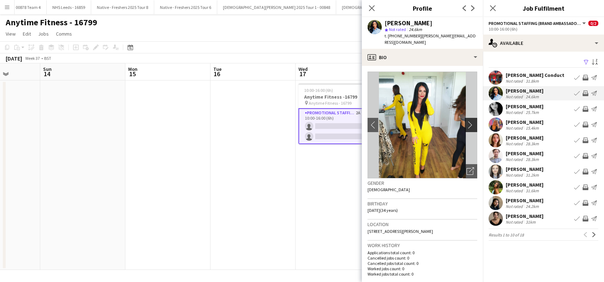
click at [466, 121] on app-icon "chevron-right" at bounding box center [471, 124] width 11 height 7
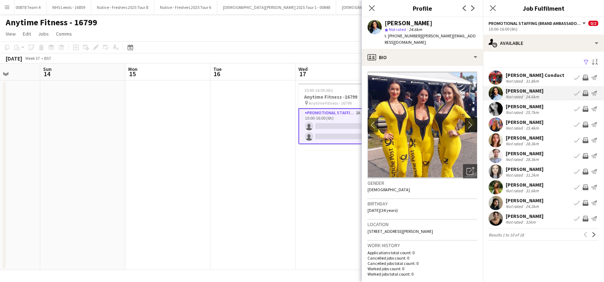
click at [466, 121] on app-icon "chevron-right" at bounding box center [471, 124] width 11 height 7
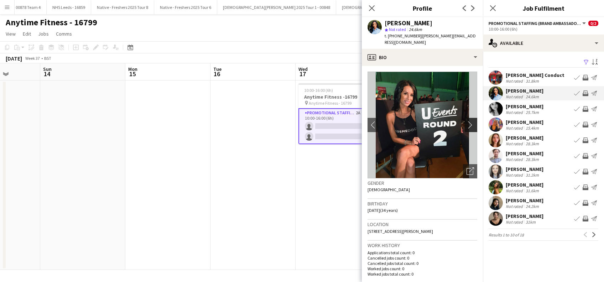
click at [466, 121] on app-icon "chevron-right" at bounding box center [471, 124] width 11 height 7
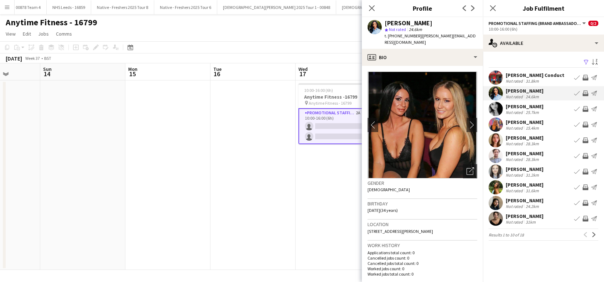
click at [525, 74] on div "[PERSON_NAME] Conduct" at bounding box center [534, 75] width 59 height 6
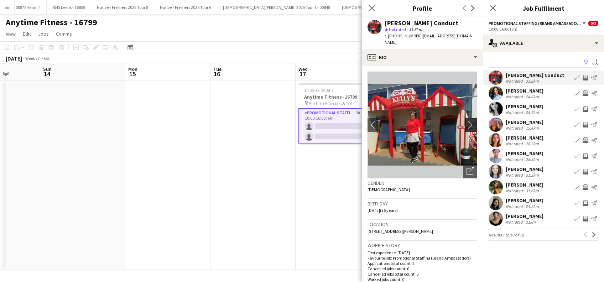
click at [466, 121] on app-icon "chevron-right" at bounding box center [471, 124] width 11 height 7
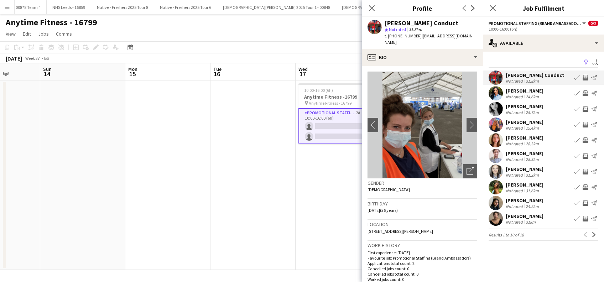
click at [524, 91] on div "[PERSON_NAME]" at bounding box center [524, 91] width 38 height 6
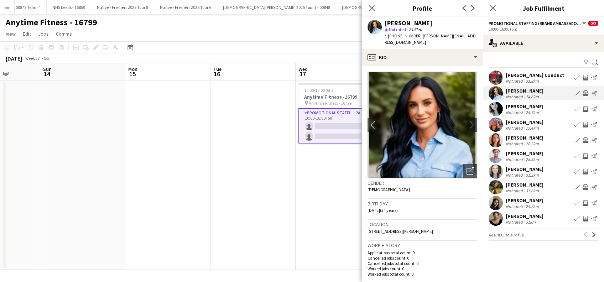
click at [533, 88] on div "[PERSON_NAME]" at bounding box center [524, 91] width 38 height 6
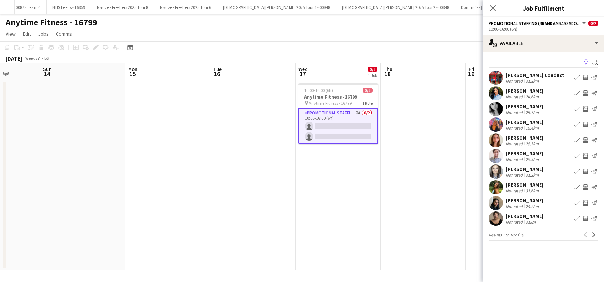
click at [333, 129] on app-card-role "Promotional Staffing (Brand Ambassadors) 2A 0/2 10:00-16:00 (6h) single-neutral…" at bounding box center [338, 126] width 80 height 36
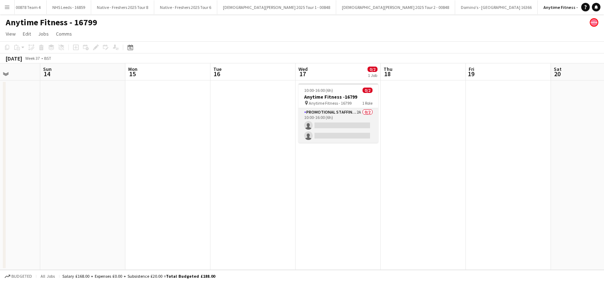
click at [336, 136] on app-card-role "Promotional Staffing (Brand Ambassadors) 2A 0/2 10:00-16:00 (6h) single-neutral…" at bounding box center [338, 125] width 80 height 35
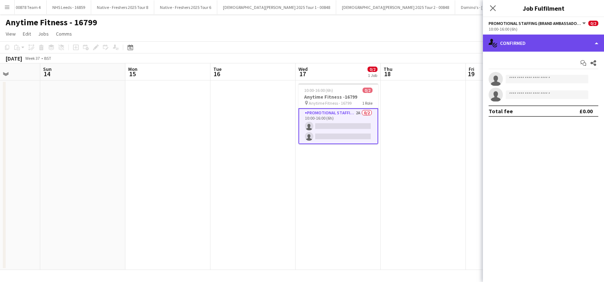
click at [559, 46] on div "single-neutral-actions-check-2 Confirmed" at bounding box center [543, 43] width 121 height 17
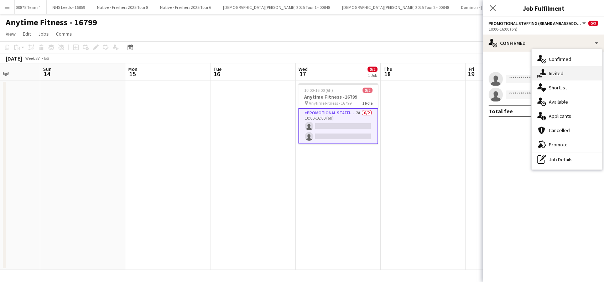
click at [558, 73] on div "single-neutral-actions-share-1 Invited" at bounding box center [566, 73] width 70 height 14
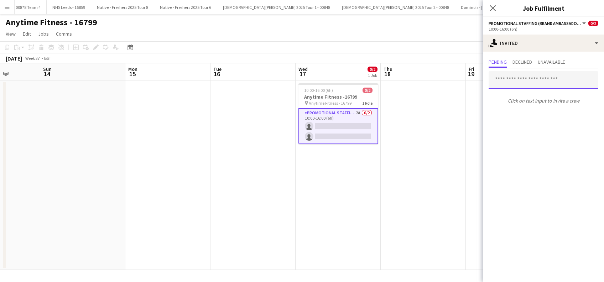
click at [510, 83] on input "text" at bounding box center [543, 80] width 110 height 18
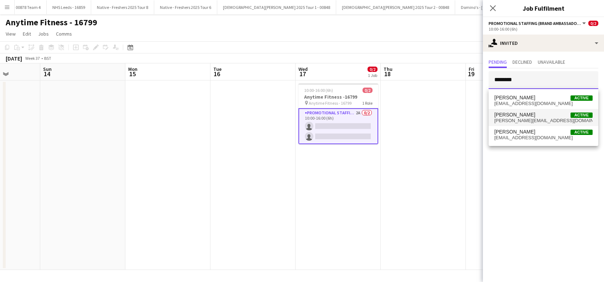
type input "********"
click at [503, 116] on span "[PERSON_NAME]" at bounding box center [514, 115] width 41 height 6
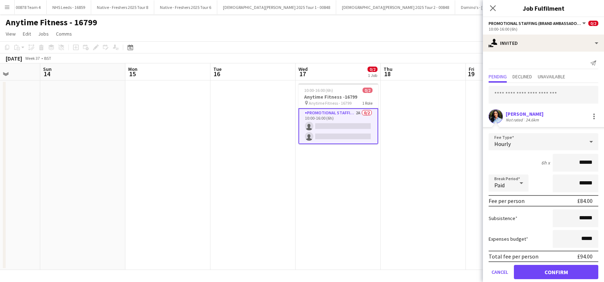
scroll to position [9, 0]
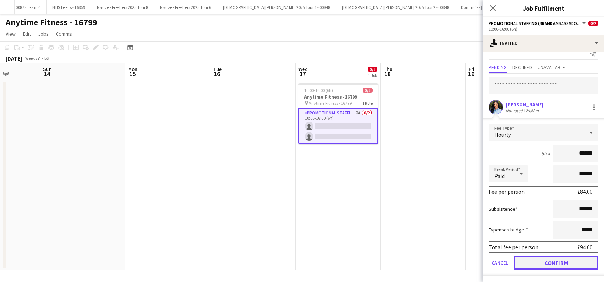
click at [544, 261] on button "Confirm" at bounding box center [556, 263] width 84 height 14
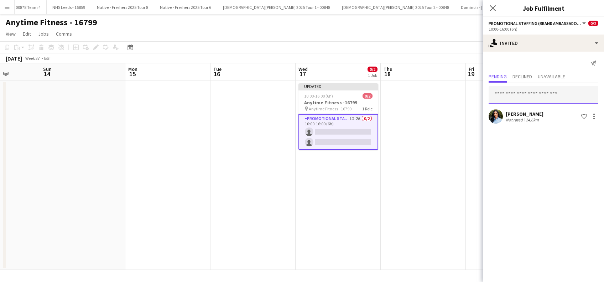
click at [525, 96] on input "text" at bounding box center [543, 95] width 110 height 18
type input "*"
click at [520, 94] on input "text" at bounding box center [543, 95] width 110 height 18
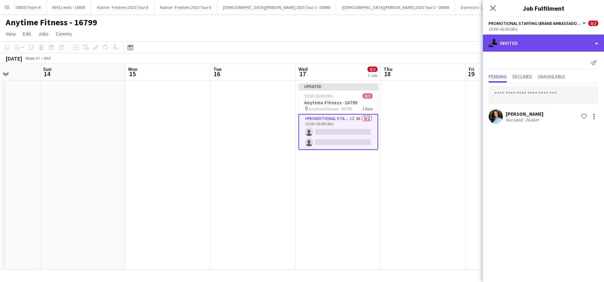
click at [531, 42] on div "single-neutral-actions-share-1 Invited" at bounding box center [543, 43] width 121 height 17
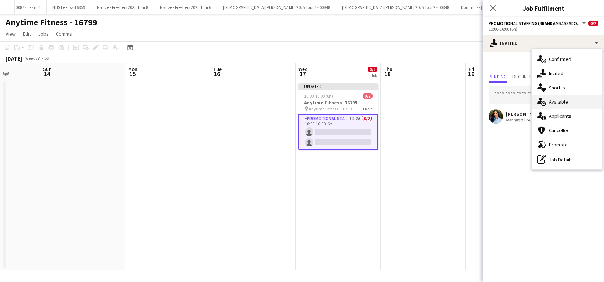
click at [562, 103] on div "single-neutral-actions-upload Available" at bounding box center [566, 102] width 70 height 14
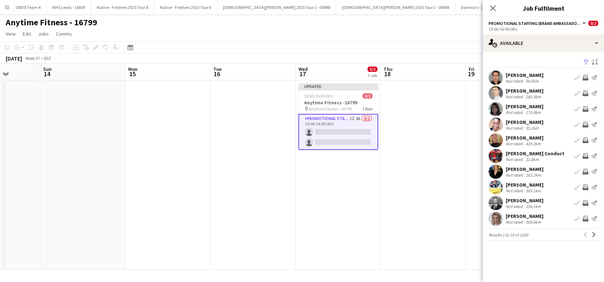
click at [586, 61] on app-icon "Filter" at bounding box center [586, 62] width 6 height 7
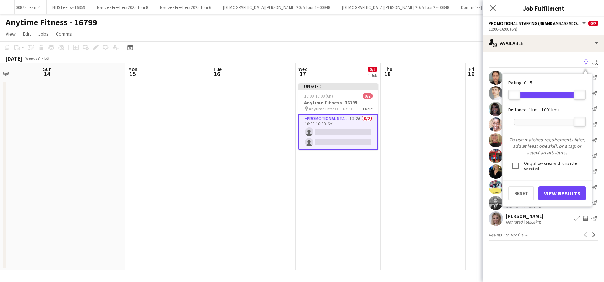
click at [537, 119] on div at bounding box center [546, 122] width 65 height 6
drag, startPoint x: 537, startPoint y: 120, endPoint x: 523, endPoint y: 124, distance: 15.1
click at [523, 124] on div "33km" at bounding box center [522, 122] width 12 height 10
click at [567, 194] on button "View Results" at bounding box center [561, 193] width 47 height 14
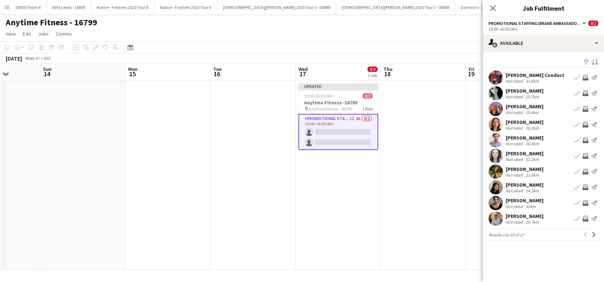
click at [521, 214] on div "[PERSON_NAME]" at bounding box center [524, 216] width 38 height 6
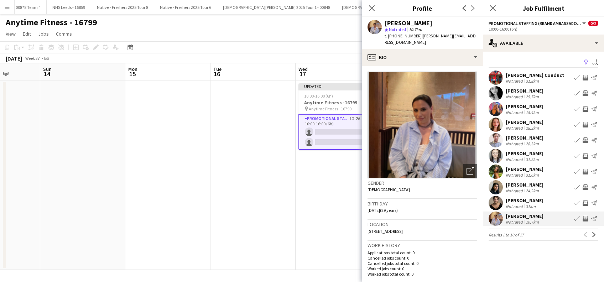
click at [527, 199] on div "[PERSON_NAME]" at bounding box center [524, 200] width 38 height 6
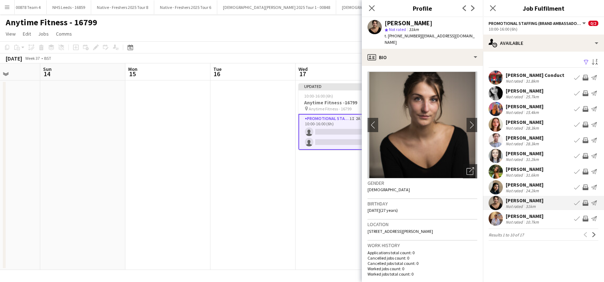
click at [531, 185] on div "[PERSON_NAME]" at bounding box center [524, 185] width 38 height 6
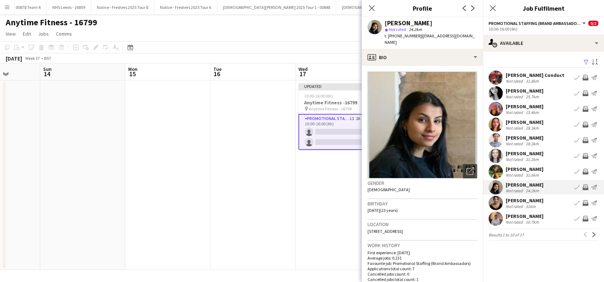
click at [532, 171] on div "[PERSON_NAME]" at bounding box center [524, 169] width 38 height 6
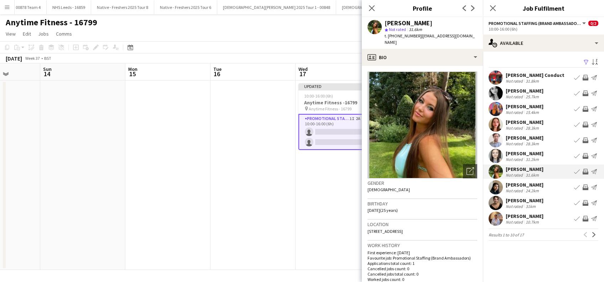
click at [526, 122] on div "[PERSON_NAME]" at bounding box center [524, 122] width 38 height 6
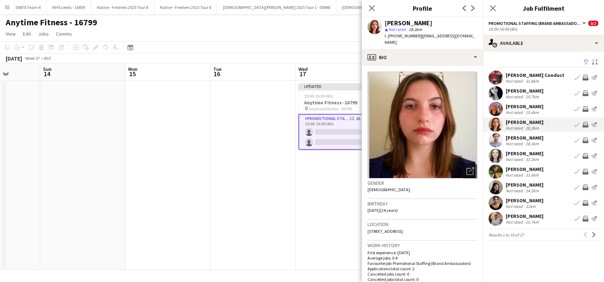
click at [526, 106] on div "[PERSON_NAME]" at bounding box center [524, 106] width 38 height 6
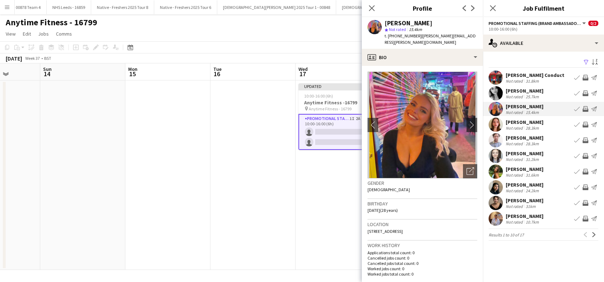
click at [321, 135] on app-card-role "Promotional Staffing (Brand Ambassadors) 1I 2A 0/2 10:00-16:00 (6h) single-neut…" at bounding box center [338, 132] width 80 height 36
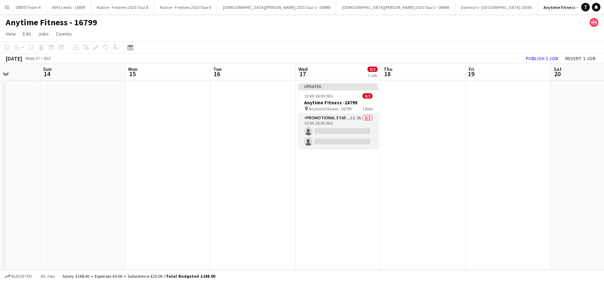
click at [329, 132] on app-card-role "Promotional Staffing (Brand Ambassadors) 1I 2A 0/2 10:00-16:00 (6h) single-neut…" at bounding box center [338, 131] width 80 height 35
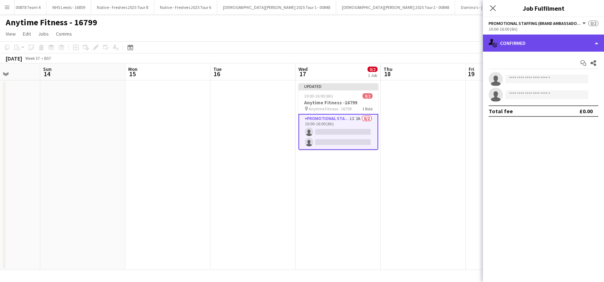
click at [563, 42] on div "single-neutral-actions-check-2 Confirmed" at bounding box center [543, 43] width 121 height 17
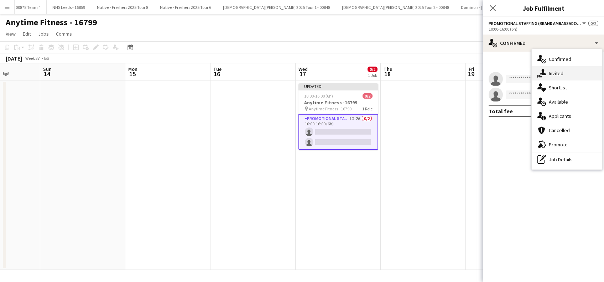
click at [561, 75] on div "single-neutral-actions-share-1 Invited" at bounding box center [566, 73] width 70 height 14
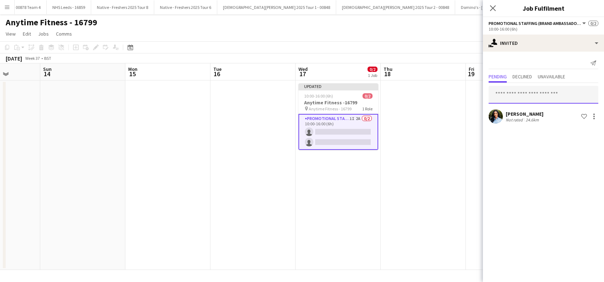
click at [517, 92] on input "text" at bounding box center [543, 95] width 110 height 18
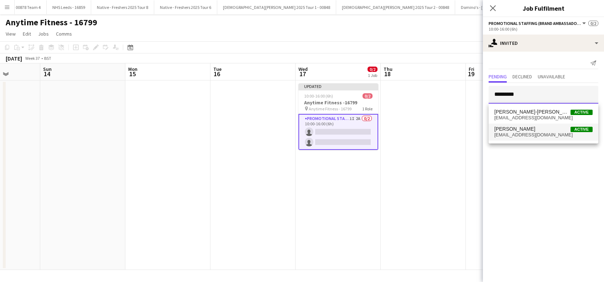
type input "*********"
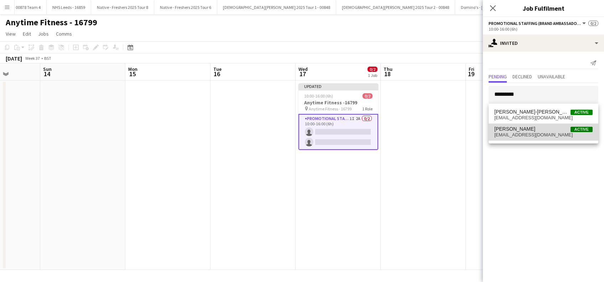
click at [515, 130] on span "[PERSON_NAME]" at bounding box center [514, 129] width 41 height 6
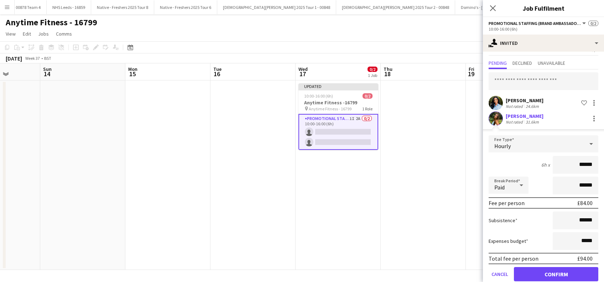
scroll to position [25, 0]
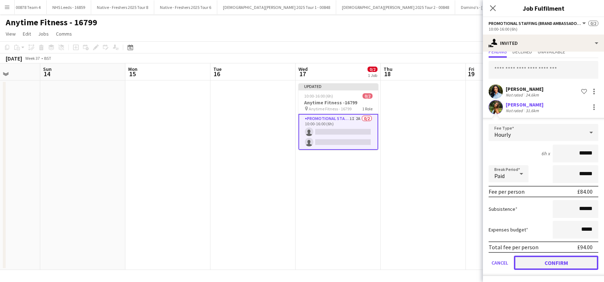
click at [556, 265] on button "Confirm" at bounding box center [556, 263] width 84 height 14
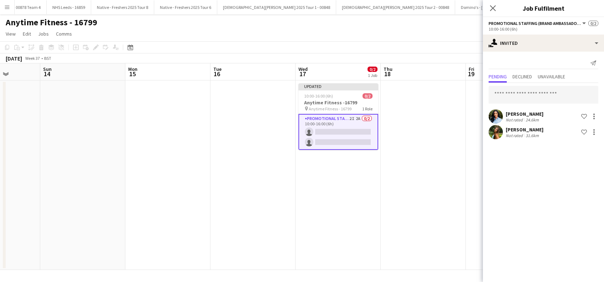
scroll to position [0, 0]
click at [524, 92] on input "text" at bounding box center [543, 95] width 110 height 18
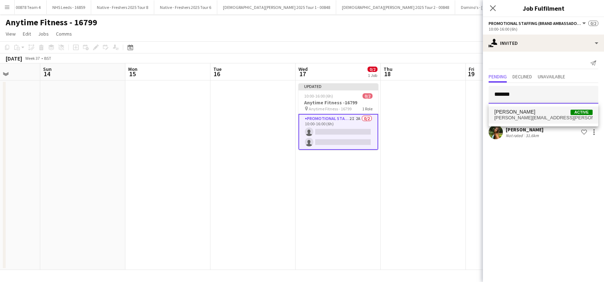
type input "*******"
click at [514, 120] on span "[PERSON_NAME][EMAIL_ADDRESS][PERSON_NAME][DOMAIN_NAME]" at bounding box center [543, 118] width 98 height 6
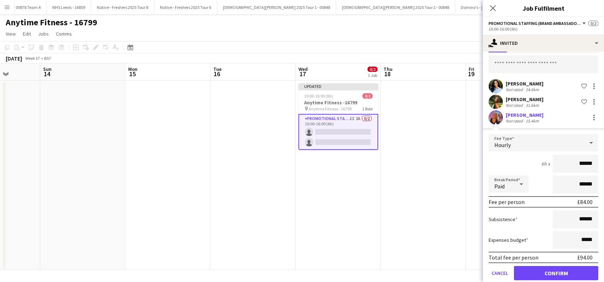
scroll to position [41, 0]
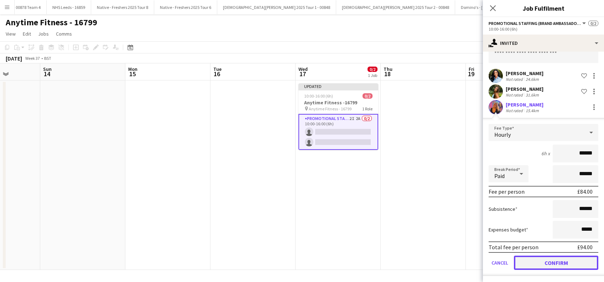
click at [541, 262] on button "Confirm" at bounding box center [556, 263] width 84 height 14
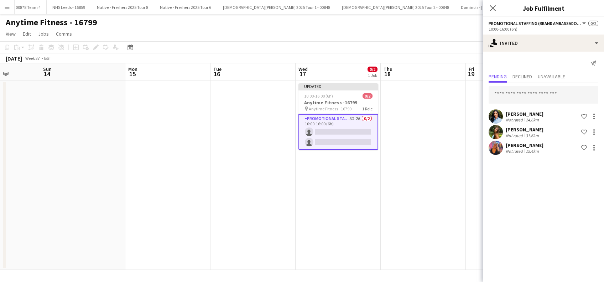
click at [420, 205] on app-date-cell at bounding box center [422, 174] width 85 height 189
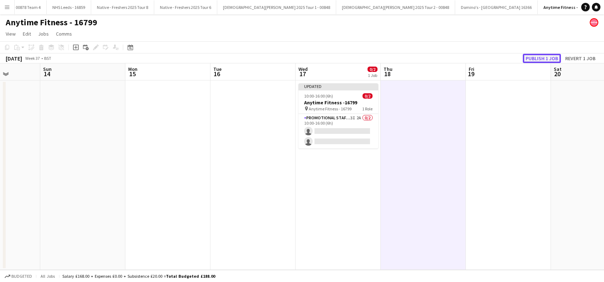
click at [539, 61] on button "Publish 1 job" at bounding box center [542, 58] width 38 height 9
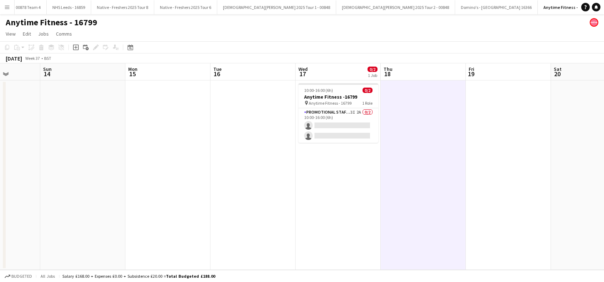
click at [359, 249] on app-date-cell "10:00-16:00 (6h) 0/2 Anytime Fitness -16799 pin Anytime Fitness - 16799 1 Role …" at bounding box center [337, 174] width 85 height 189
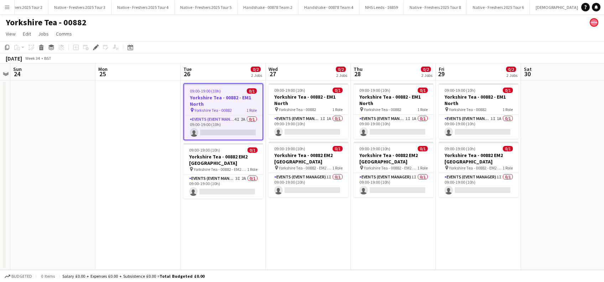
scroll to position [0, 2069]
click at [219, 192] on app-card-role "Events (Event Manager) 3I 2A 0/1 09:00-19:00 (10h) single-neutral-actions" at bounding box center [223, 186] width 80 height 24
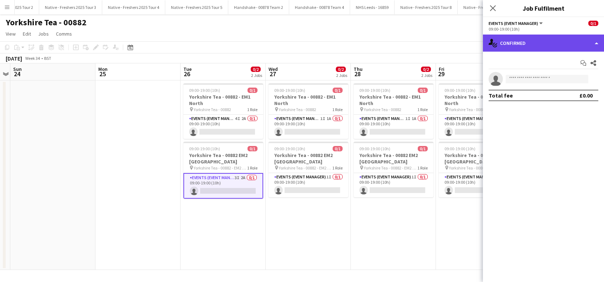
click at [502, 40] on div "single-neutral-actions-check-2 Confirmed" at bounding box center [543, 43] width 121 height 17
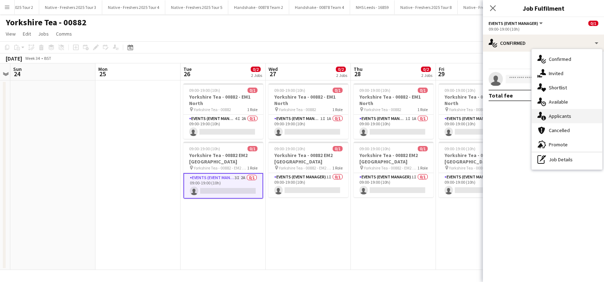
click at [553, 115] on div "single-neutral-actions-information Applicants" at bounding box center [566, 116] width 70 height 14
